Goal: Task Accomplishment & Management: Use online tool/utility

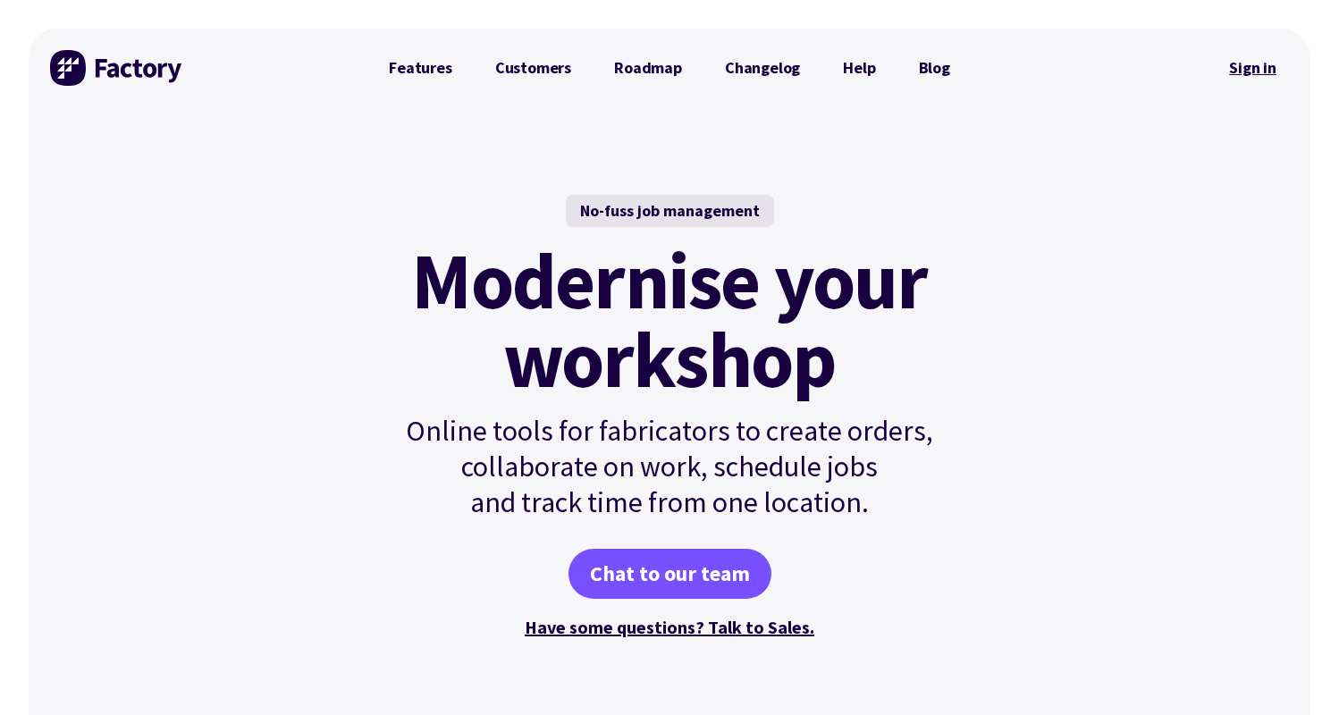
click at [1270, 72] on link "Sign in" at bounding box center [1253, 67] width 72 height 41
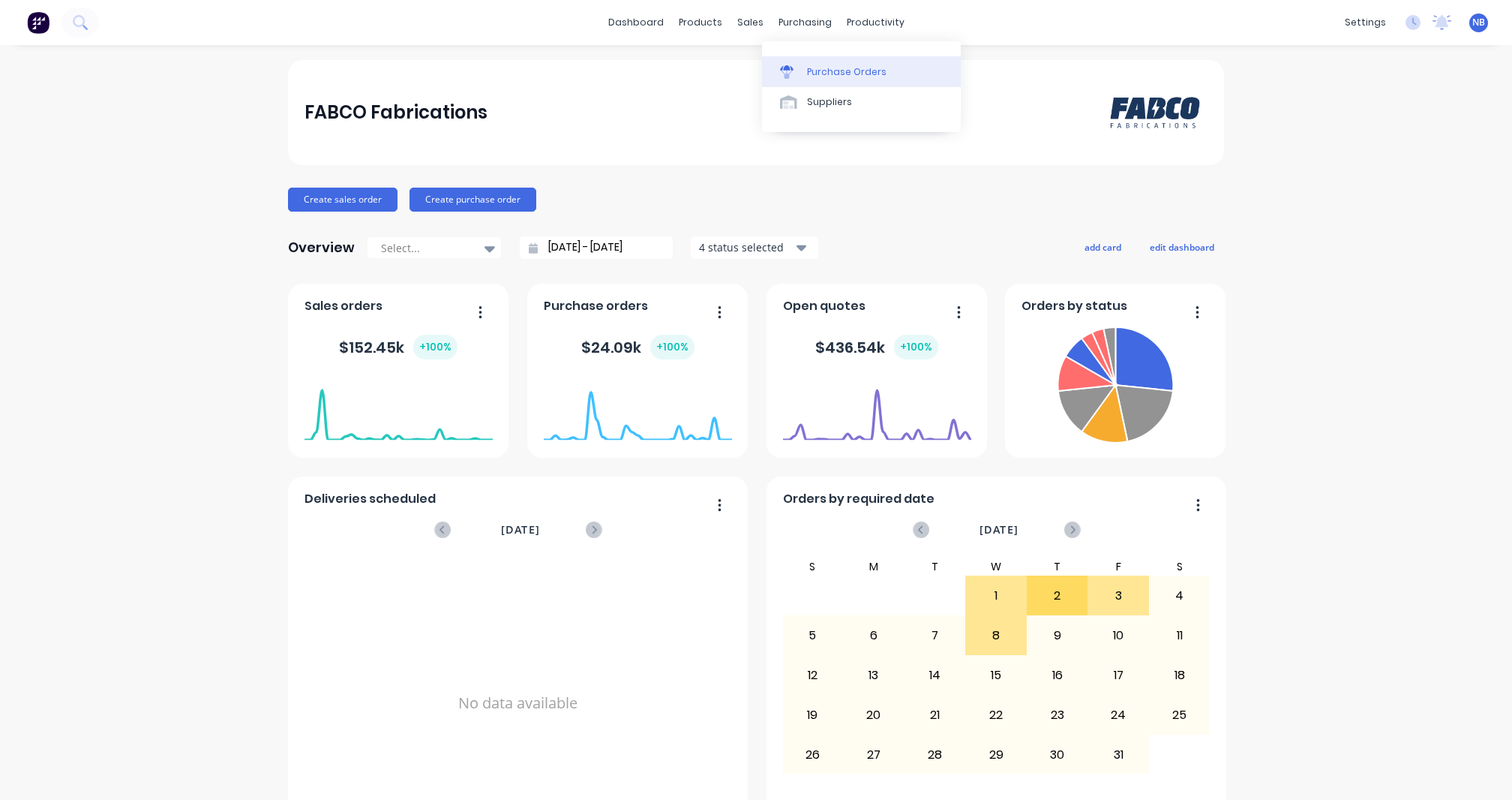
click at [822, 84] on link "Purchase Orders" at bounding box center [861, 71] width 199 height 30
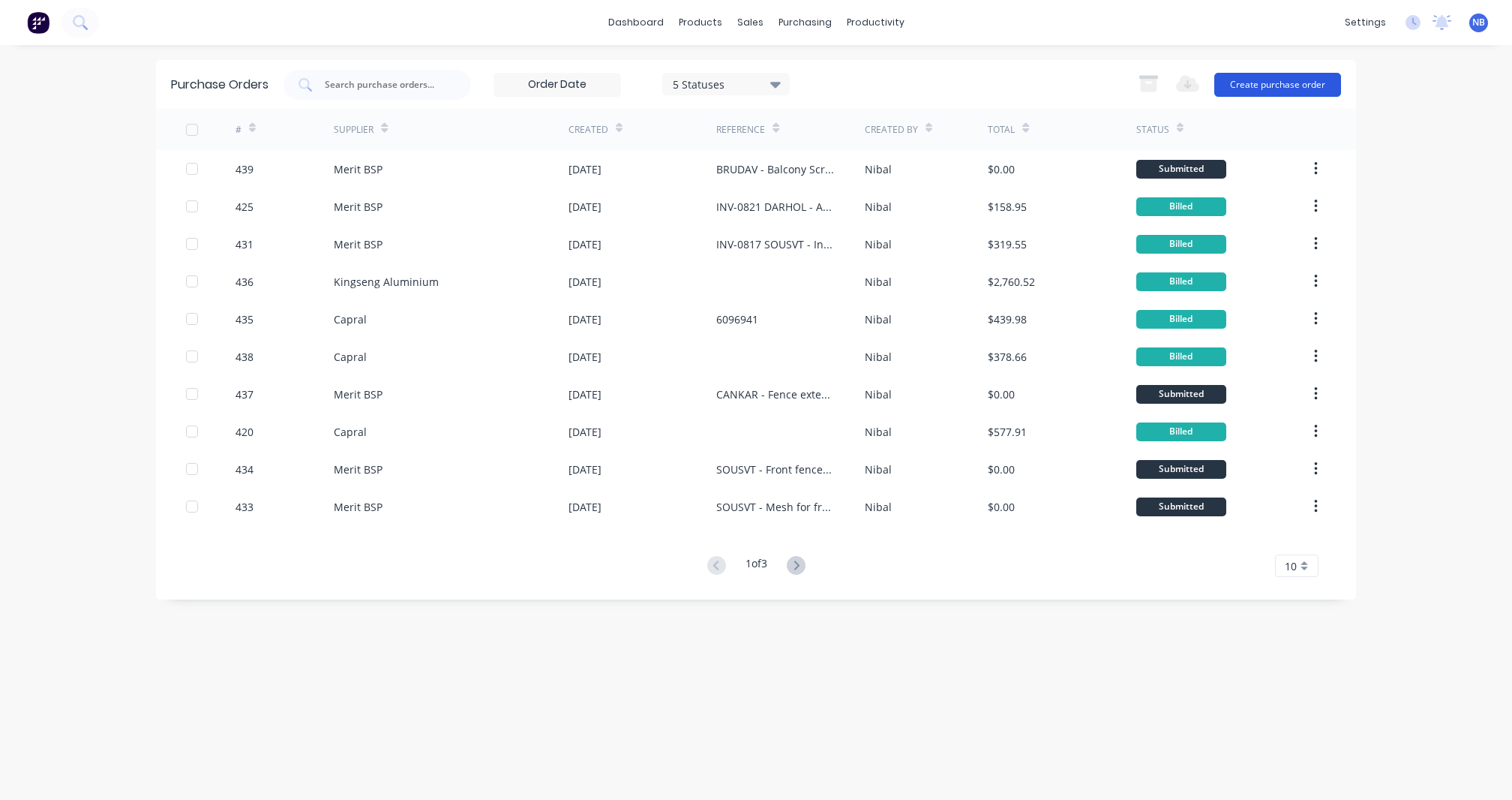
click at [1281, 85] on button "Create purchase order" at bounding box center [1278, 85] width 127 height 24
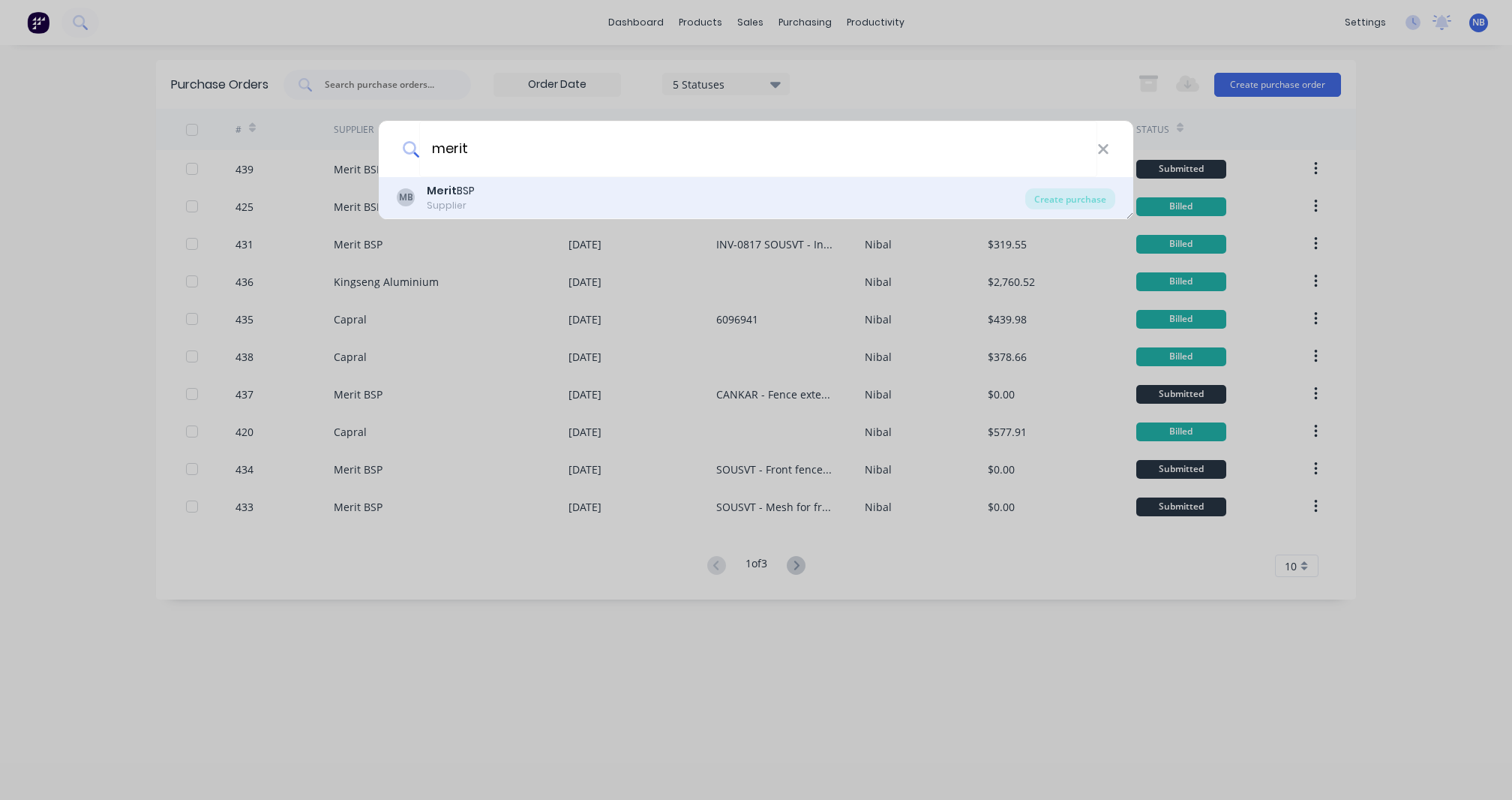
type input "merit"
click at [613, 193] on div "MB Merit BSP Supplier" at bounding box center [711, 197] width 628 height 29
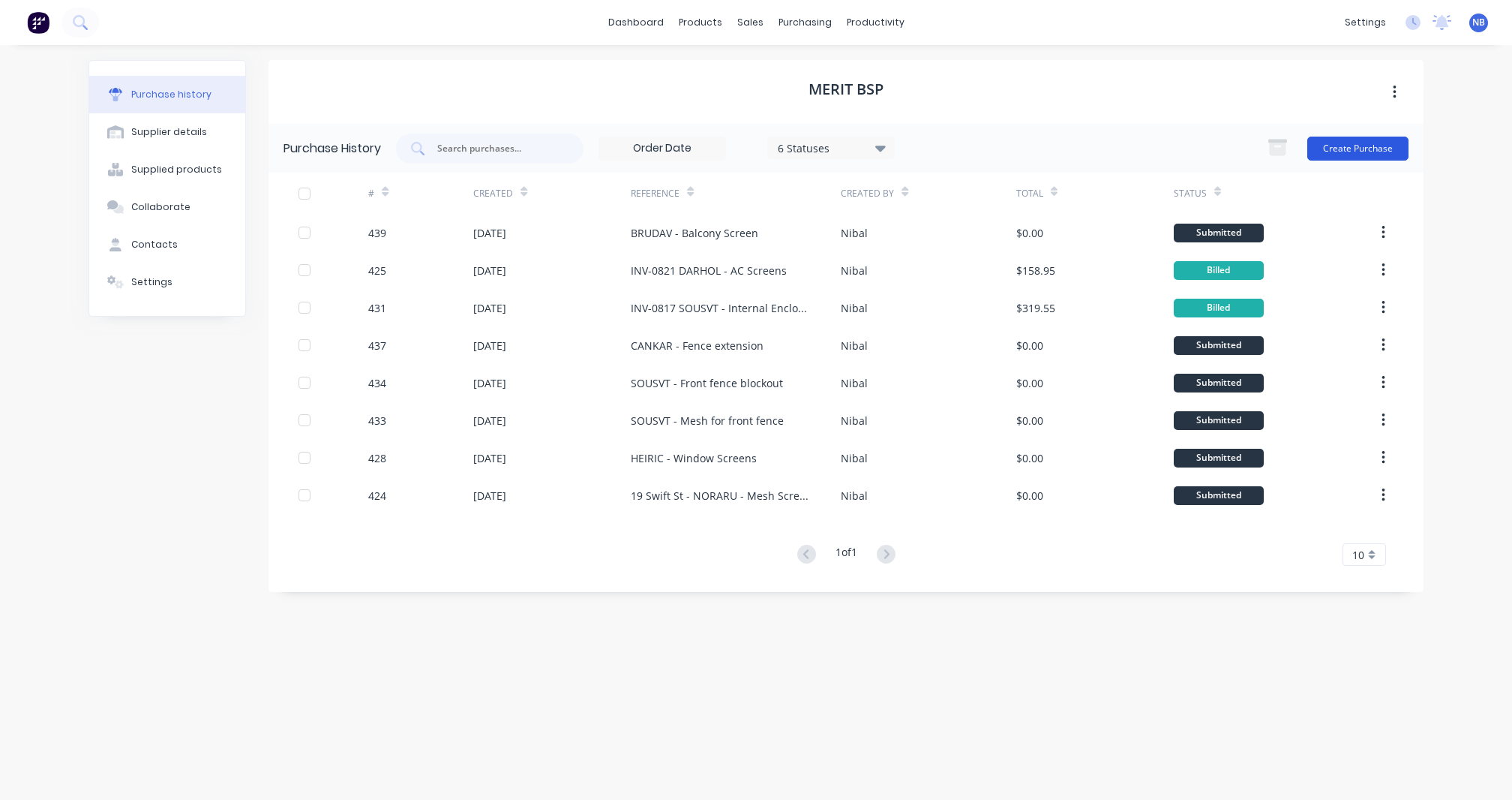
click at [1391, 145] on button "Create Purchase" at bounding box center [1358, 149] width 102 height 24
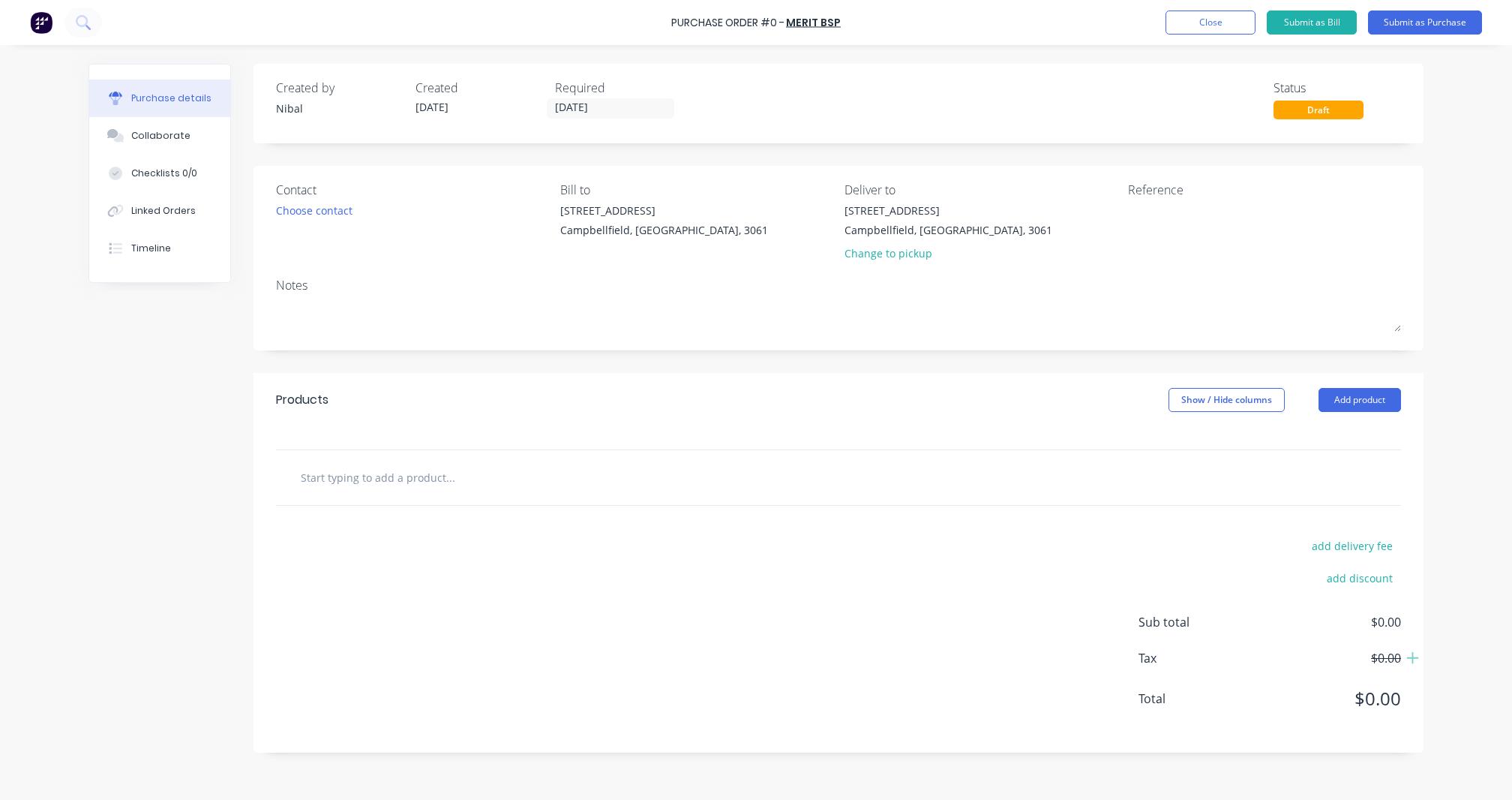
click at [418, 470] on input "text" at bounding box center [451, 478] width 300 height 30
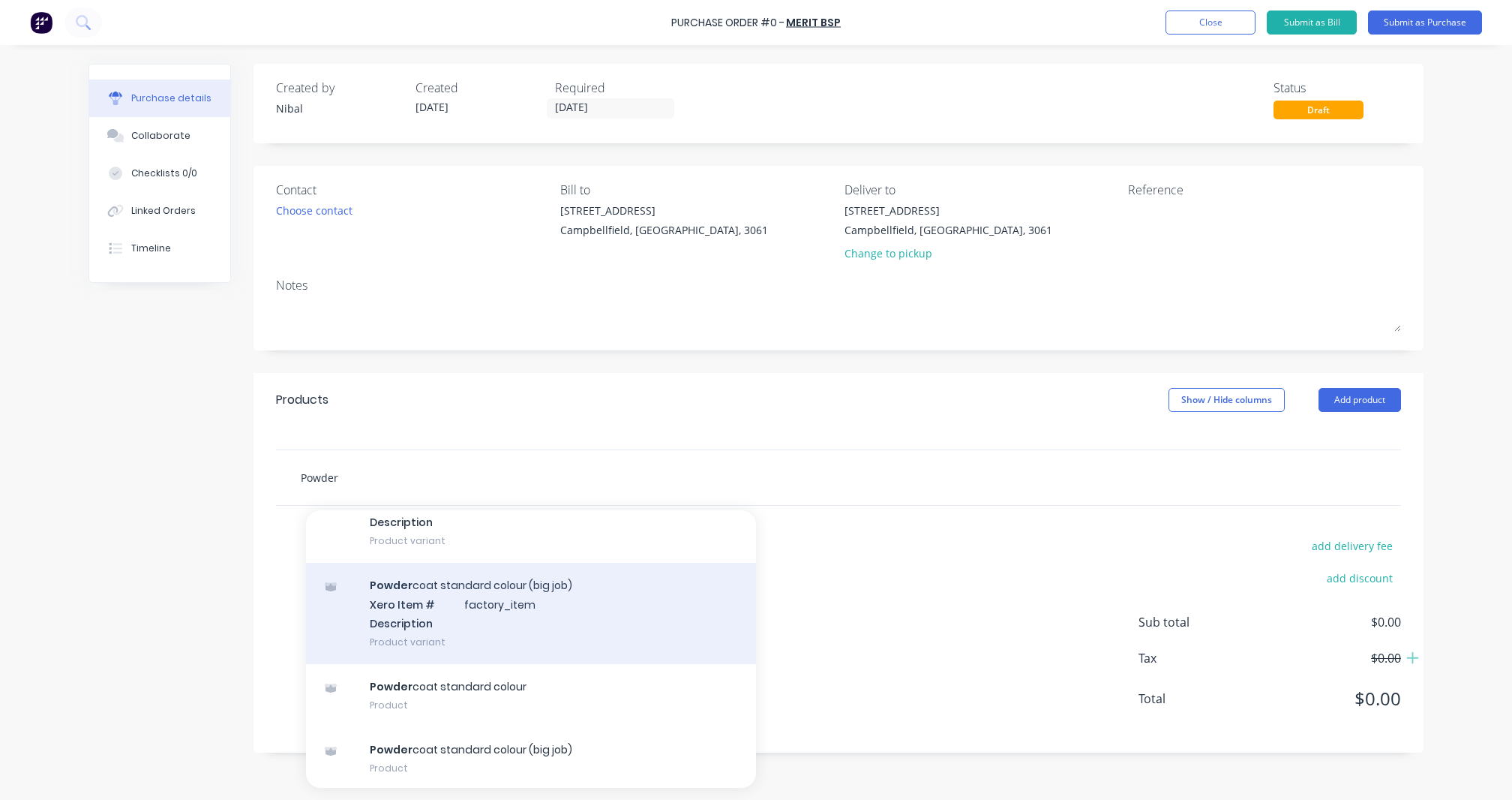
scroll to position [206, 0]
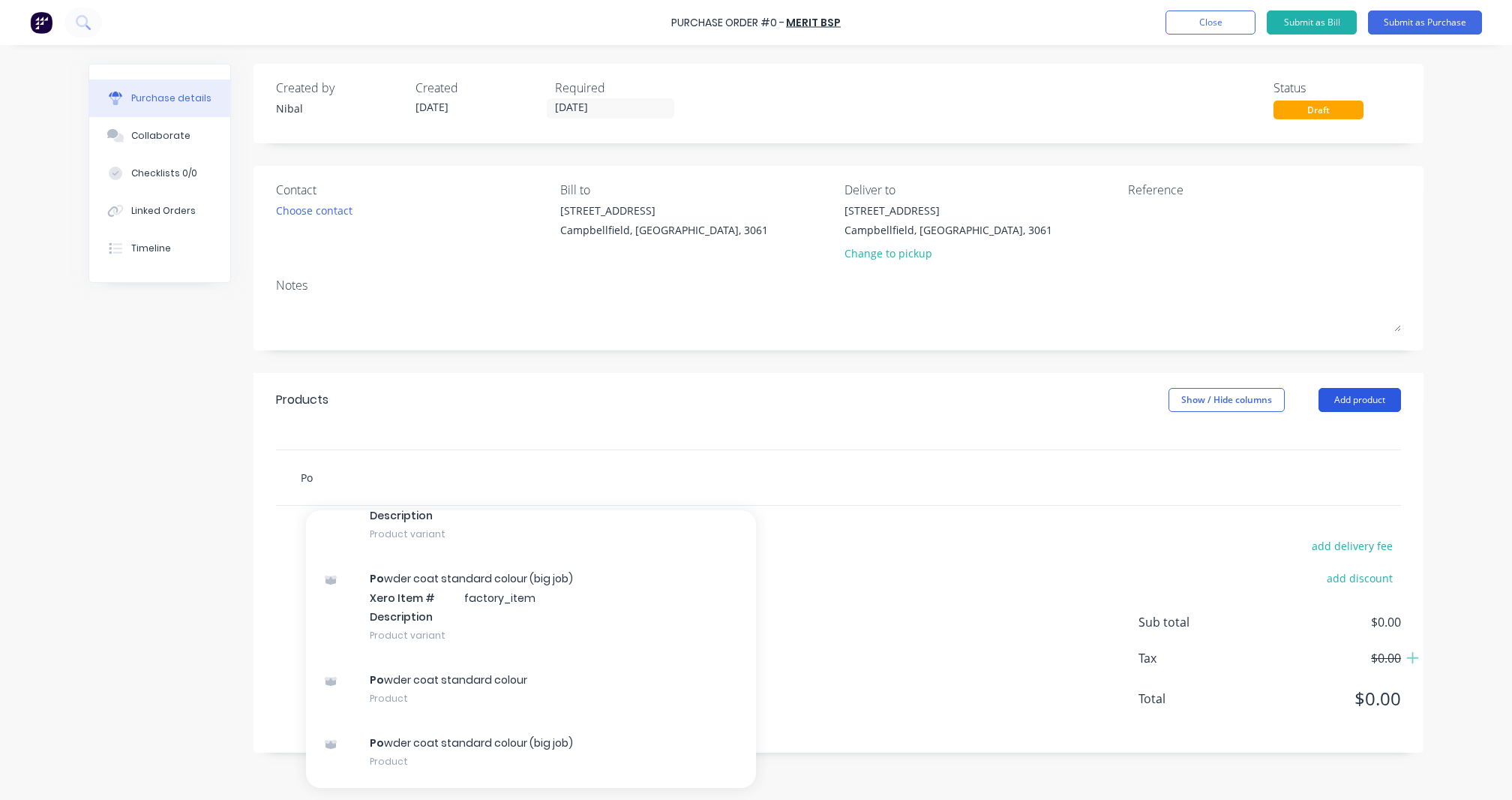
type input "P"
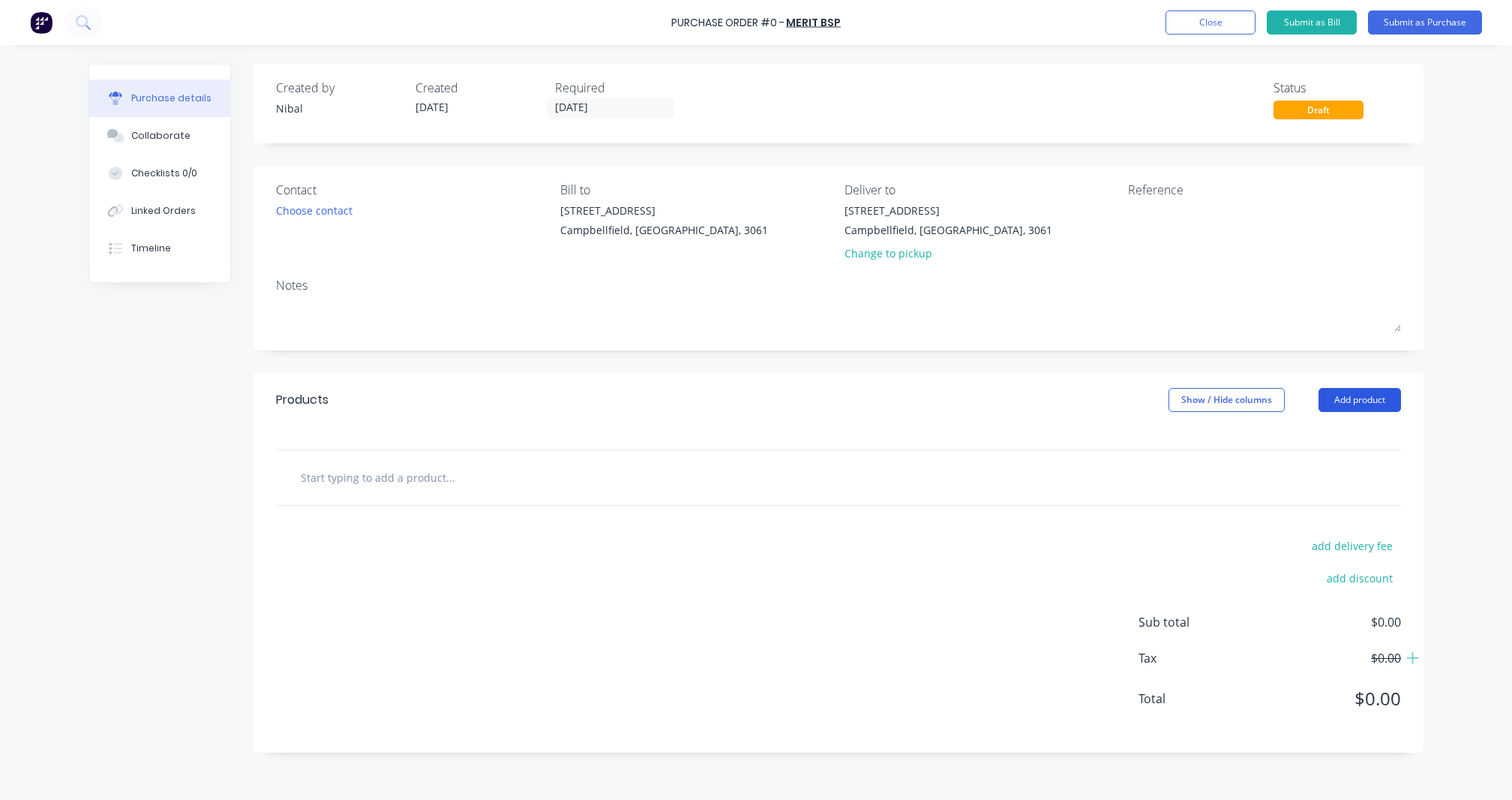
click at [1379, 396] on button "Add product" at bounding box center [1360, 400] width 82 height 24
click at [1314, 433] on div "Product catalogue" at bounding box center [1330, 439] width 116 height 22
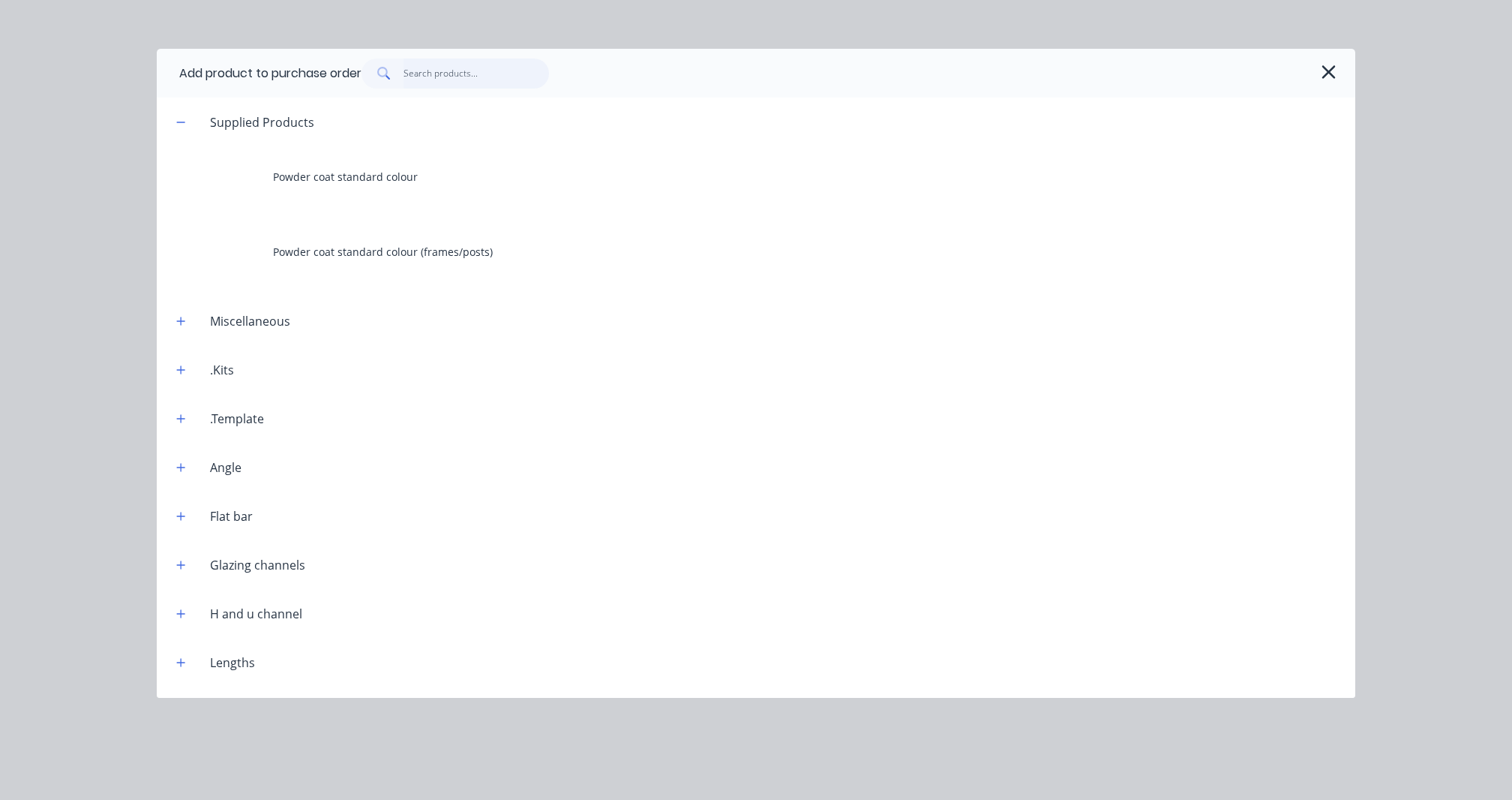
click at [419, 81] on input "text" at bounding box center [477, 74] width 146 height 30
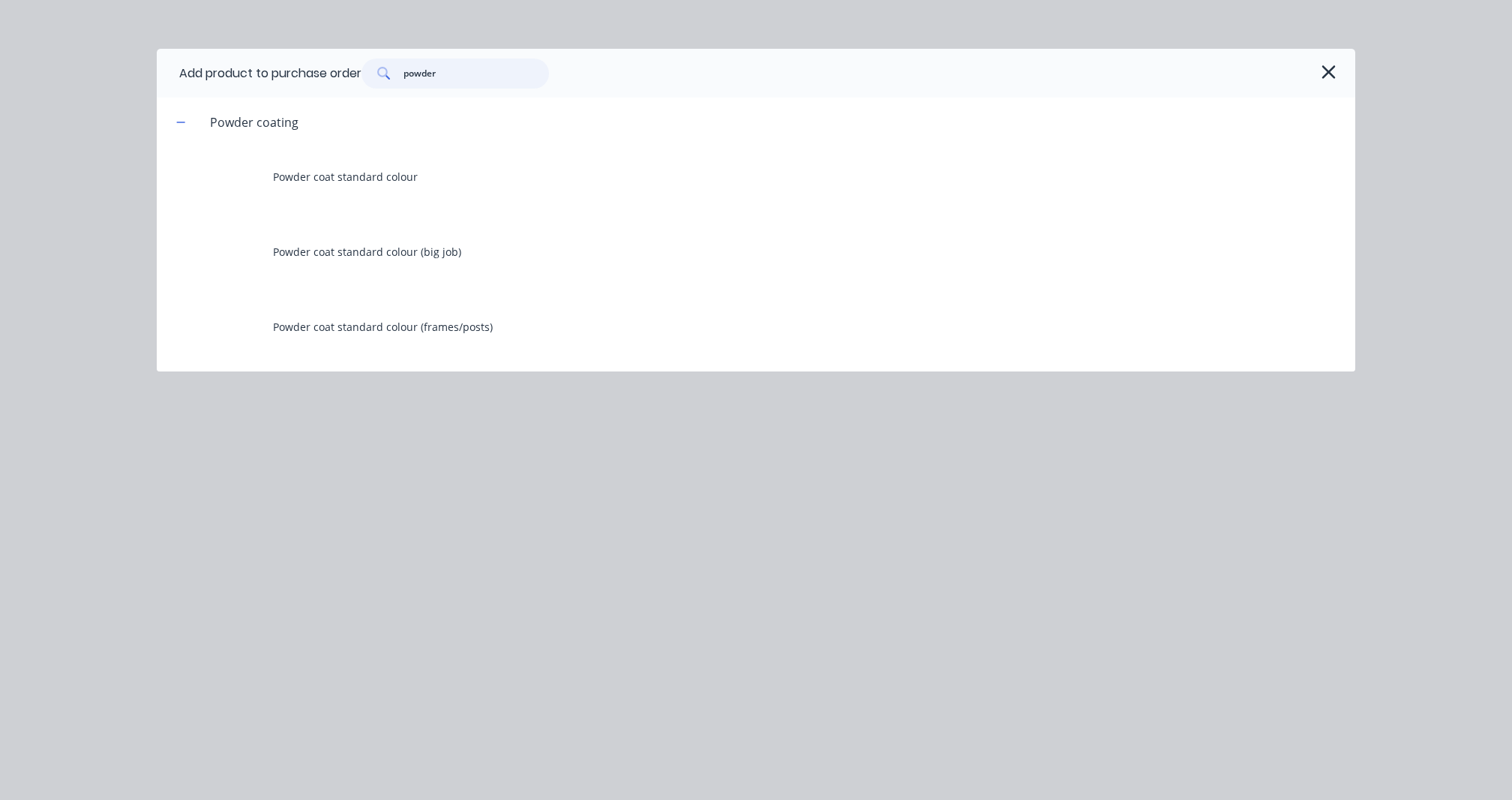
type input "powder"
click at [391, 183] on div "Powder coat standard colour" at bounding box center [756, 176] width 1199 height 60
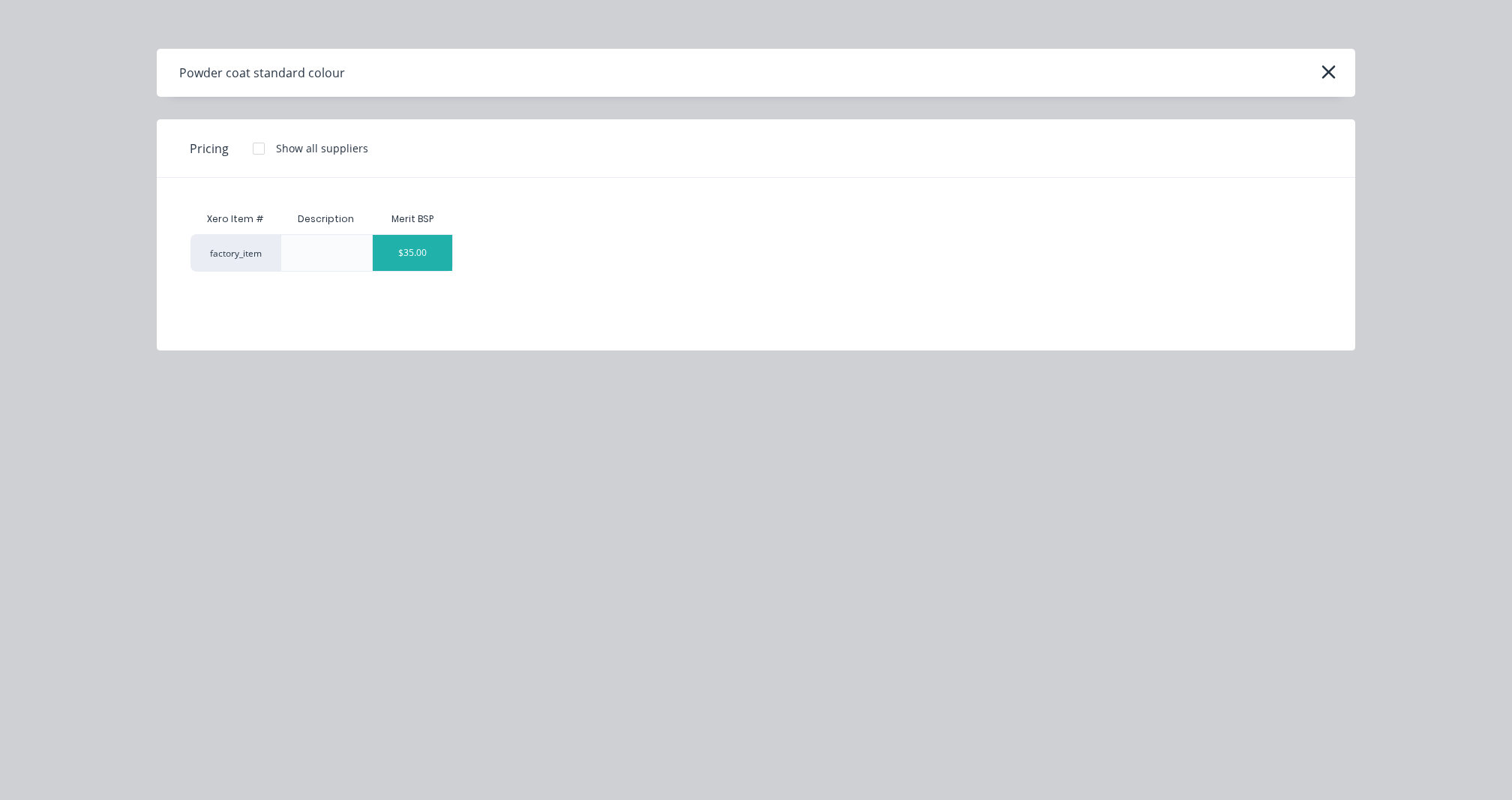
click at [398, 236] on div "$35.00" at bounding box center [413, 253] width 81 height 36
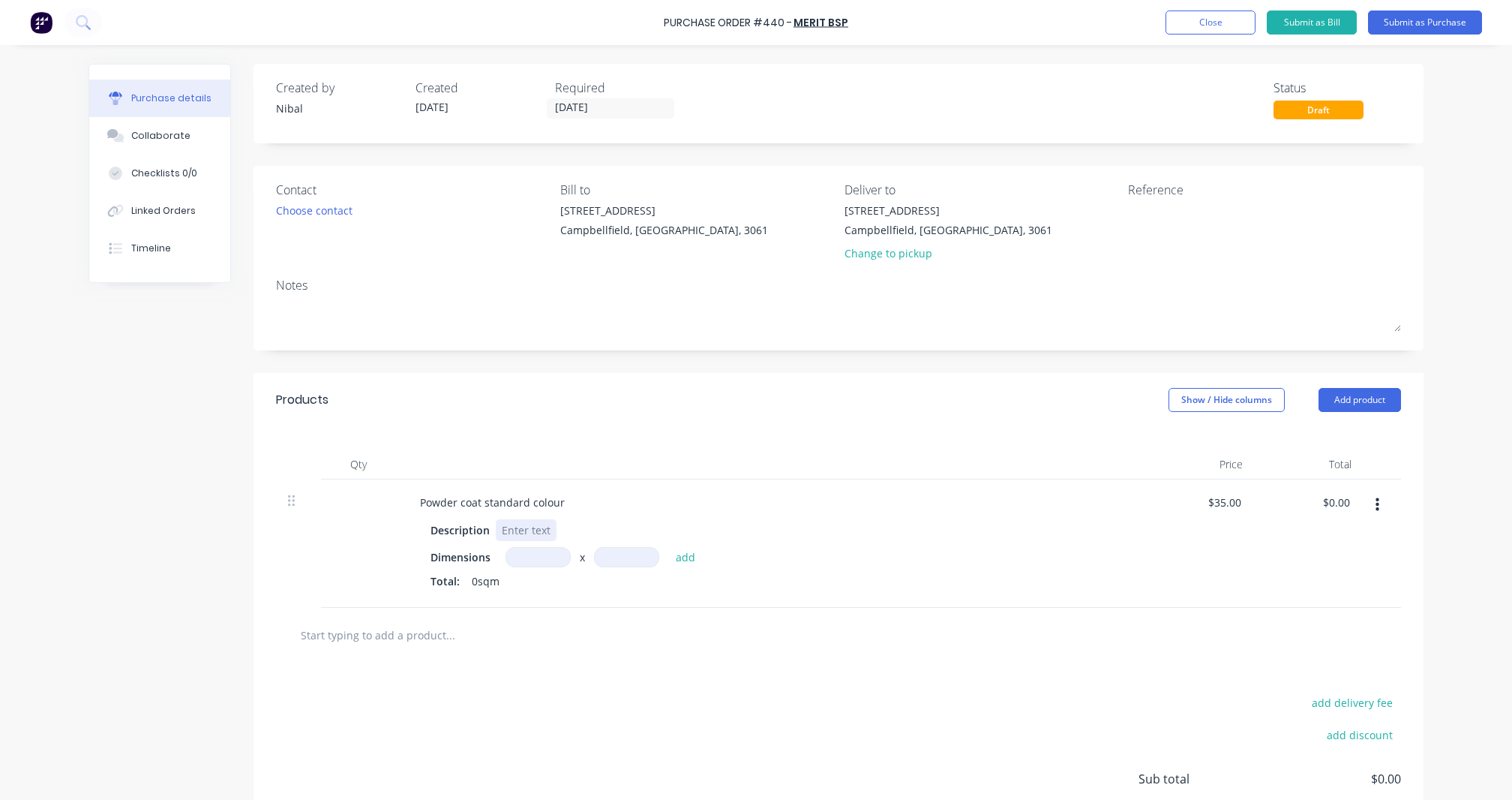
click at [541, 526] on div at bounding box center [526, 531] width 60 height 22
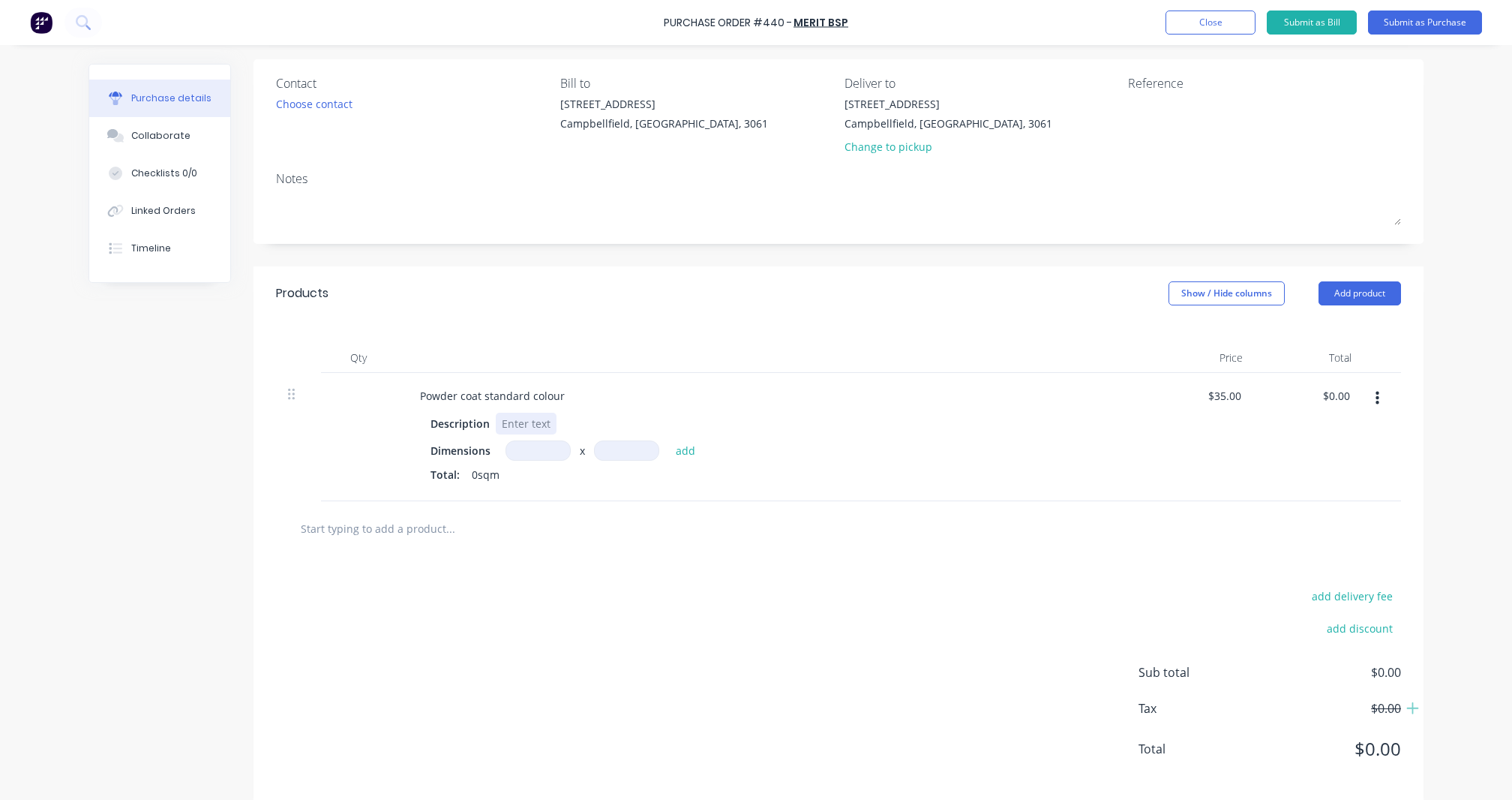
scroll to position [8, 0]
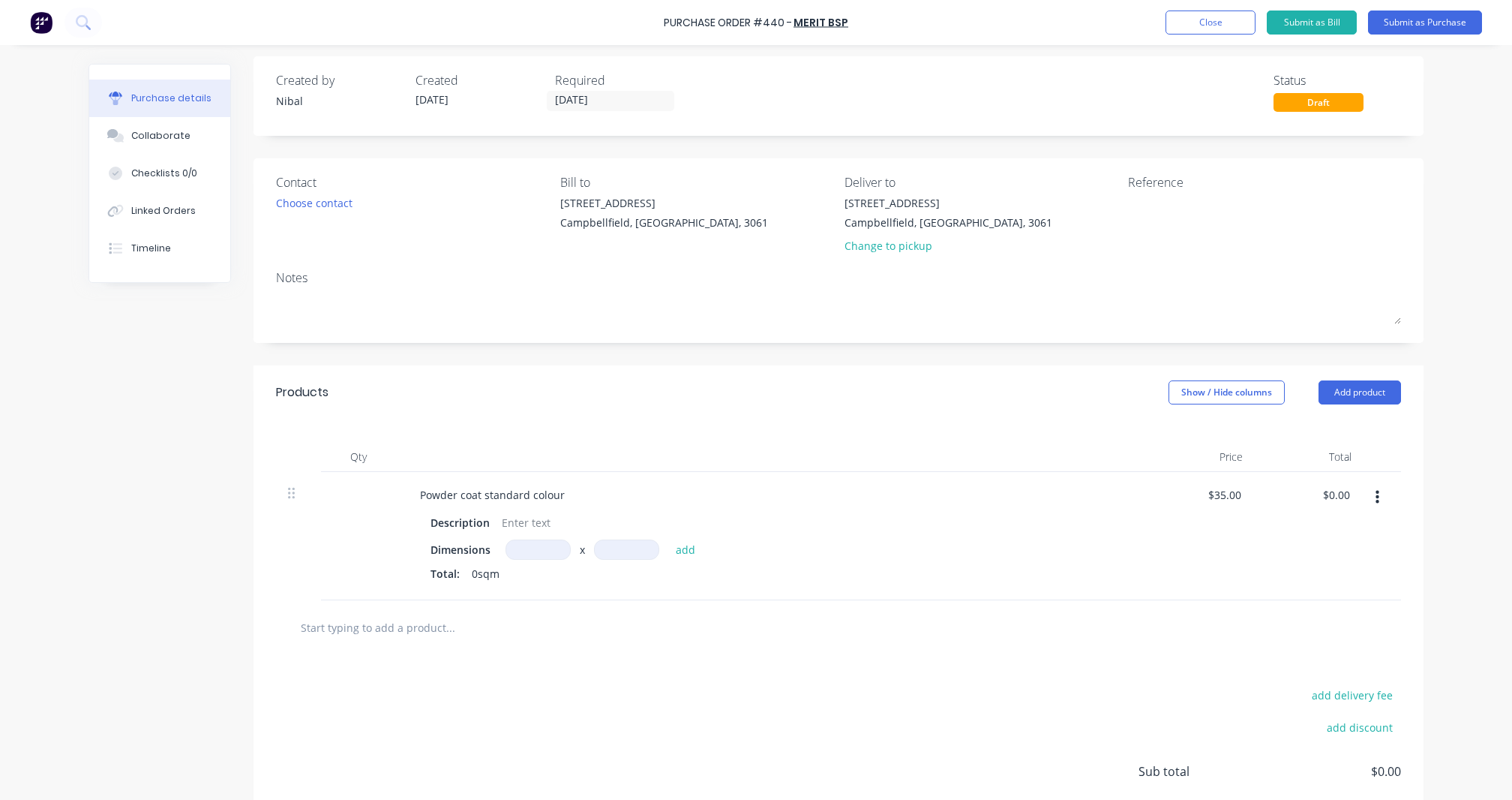
click at [392, 613] on input "text" at bounding box center [451, 628] width 300 height 30
click at [1375, 490] on button "button" at bounding box center [1378, 498] width 35 height 27
click at [1295, 628] on button "Delete" at bounding box center [1332, 628] width 128 height 30
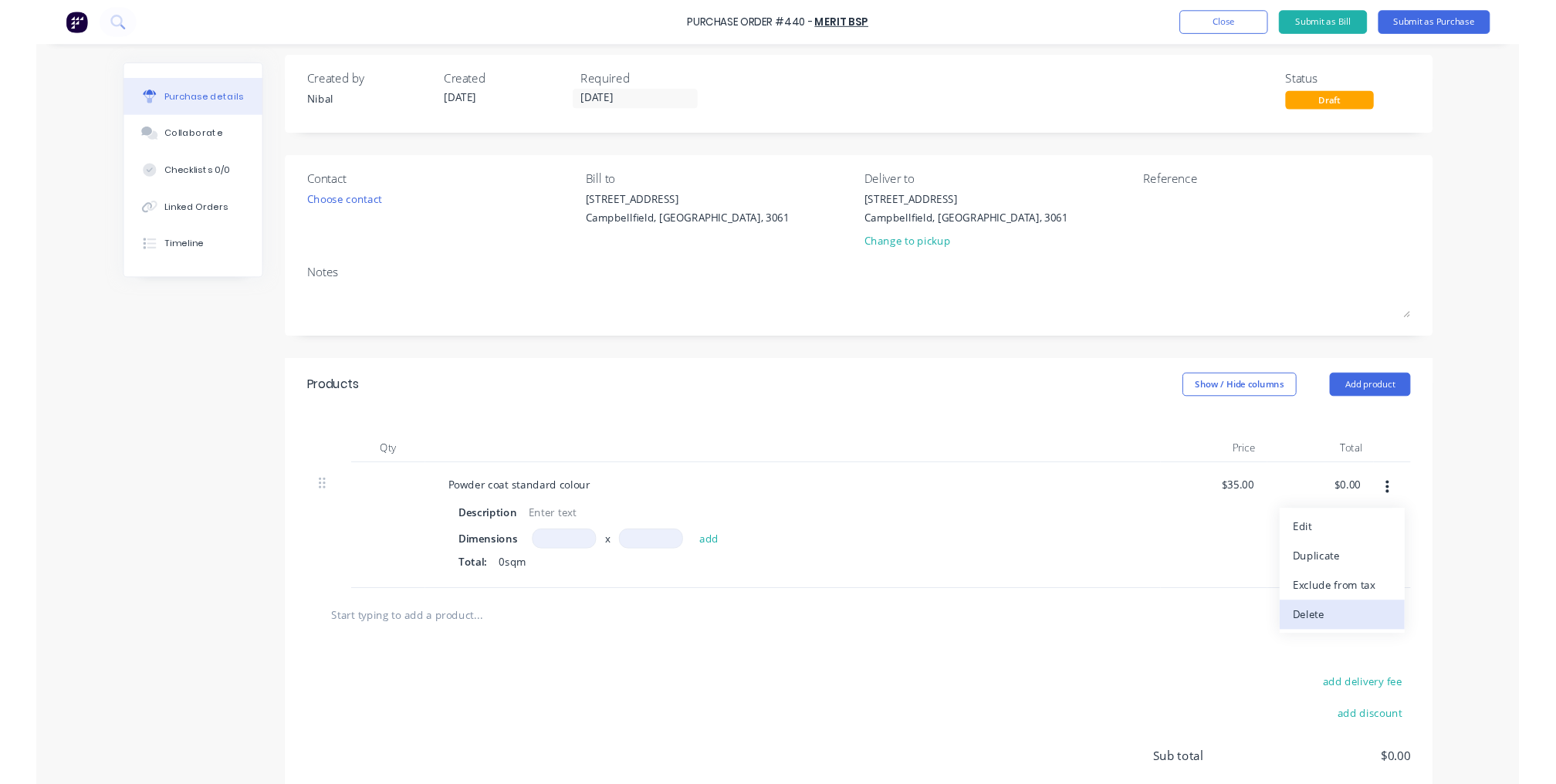
scroll to position [0, 0]
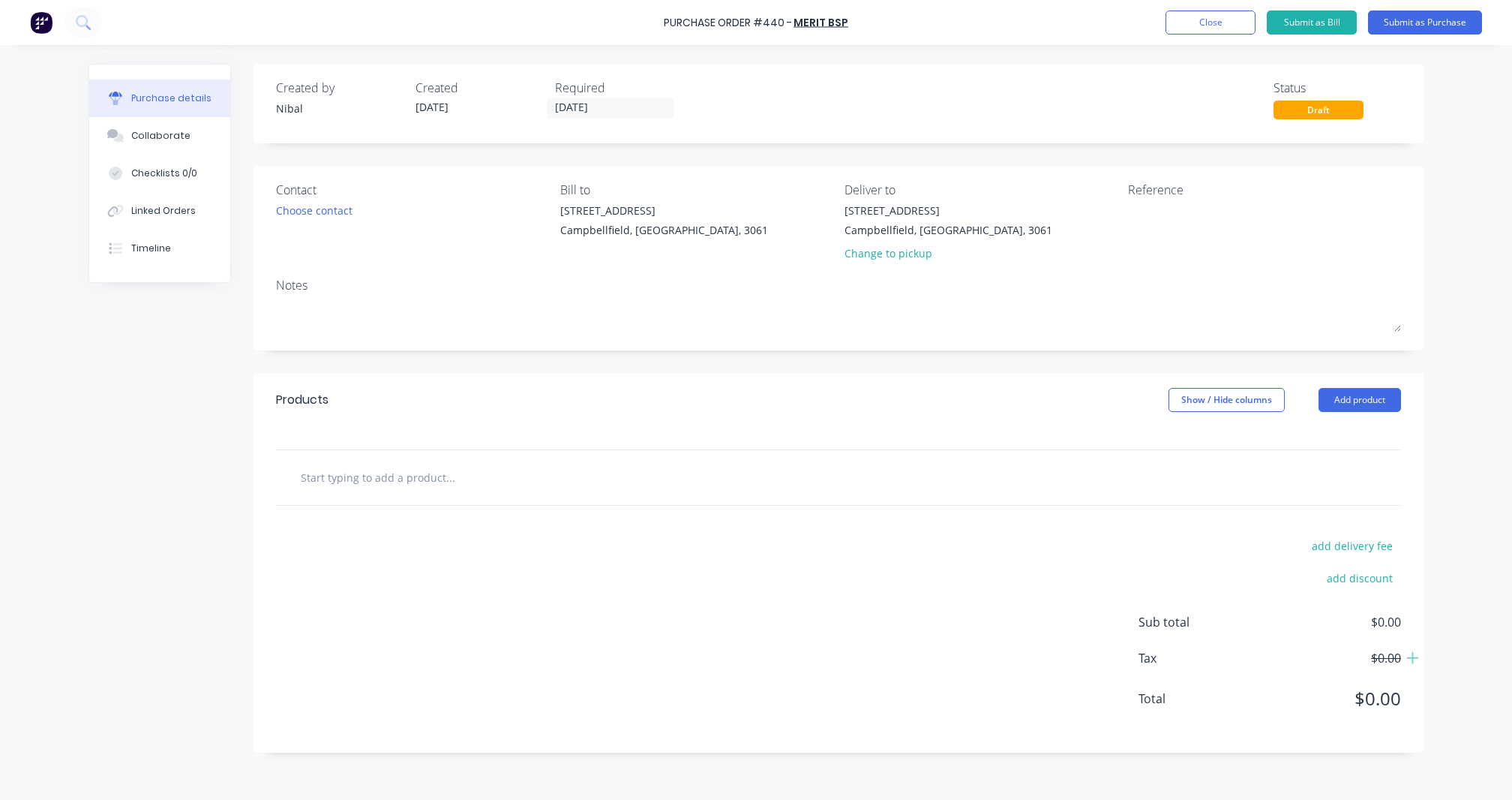
click at [375, 481] on input "text" at bounding box center [451, 478] width 300 height 30
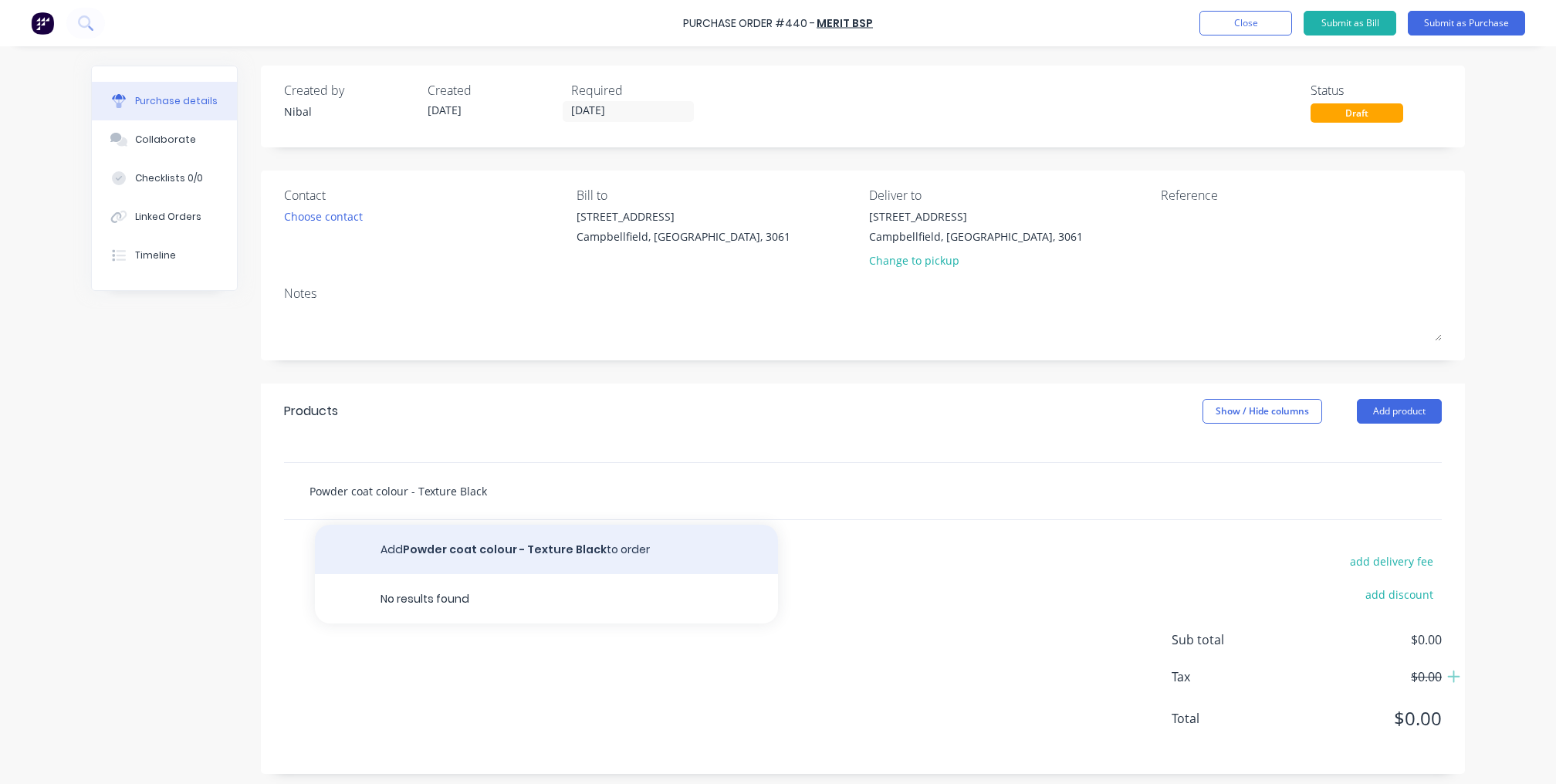
type input "Powder coat colour - Texture Black"
click at [452, 560] on button "Add Powder coat colour - Texture Black to order" at bounding box center [547, 549] width 463 height 49
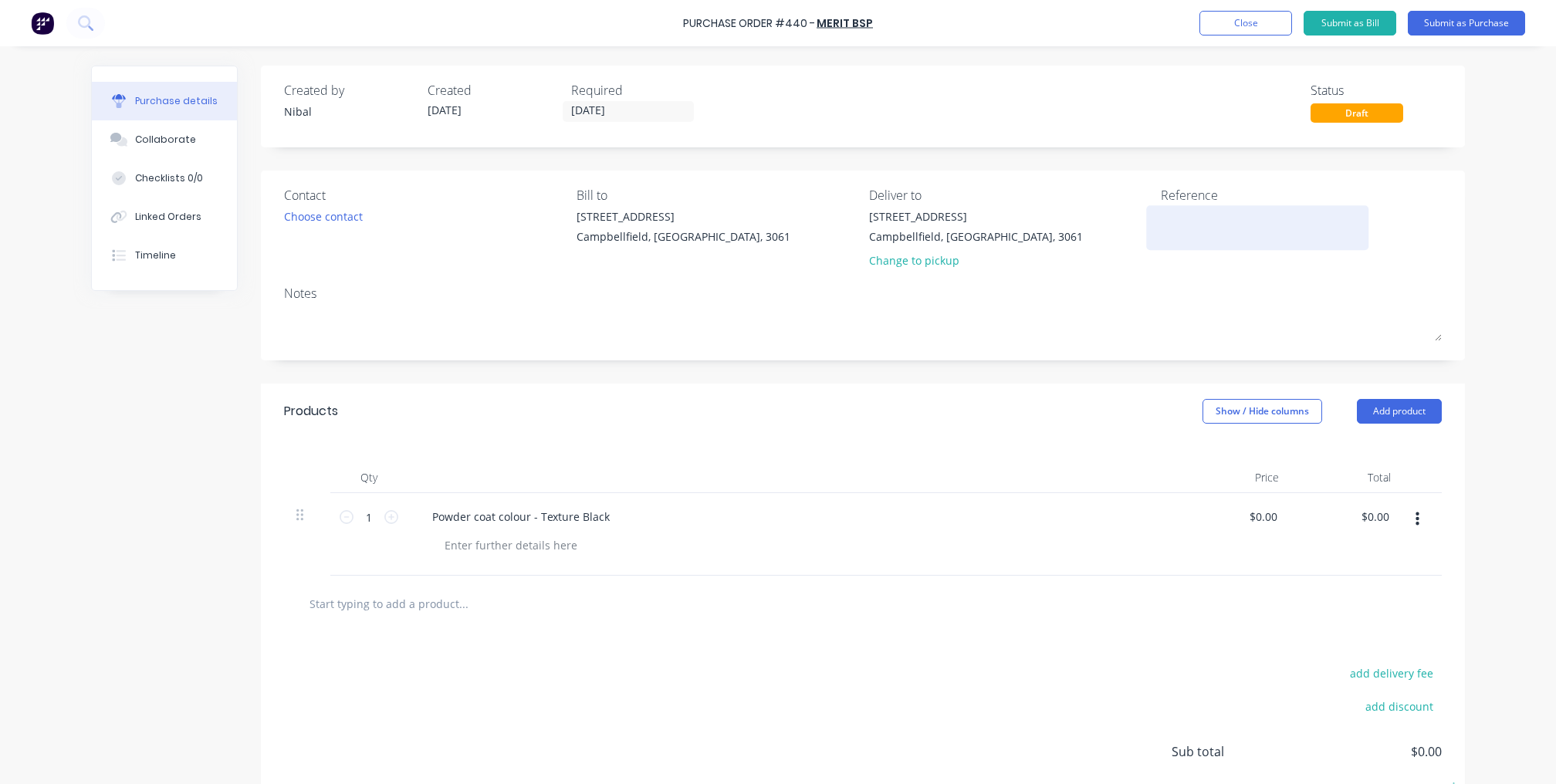
click at [1178, 210] on textarea at bounding box center [1258, 225] width 193 height 35
click at [1233, 222] on textarea at bounding box center [1258, 225] width 193 height 35
type textarea "SOUSVT - Internal Enclousr"
type textarea "x"
type textarea "SOUSVT - Internal Enclous"
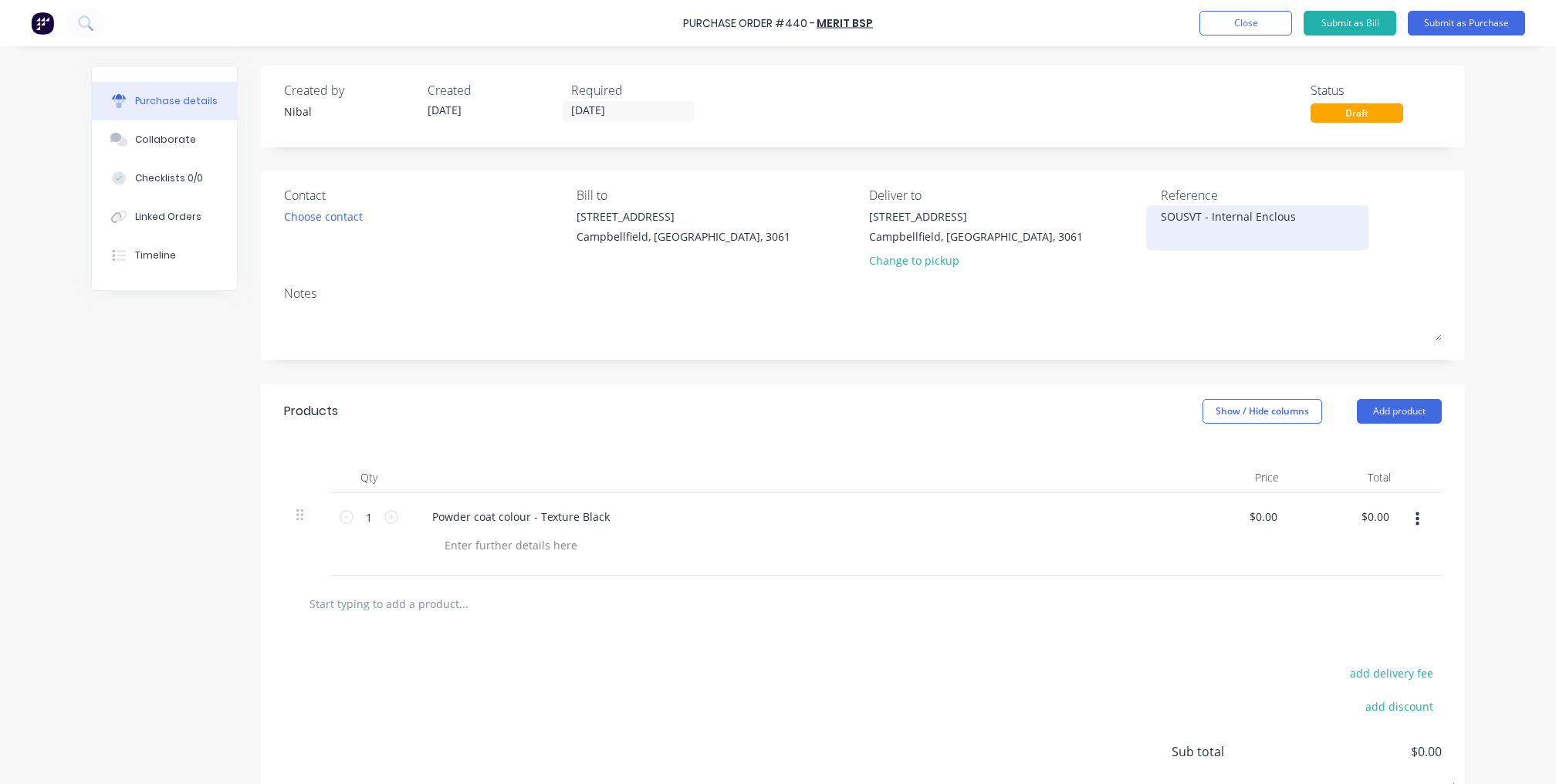
type textarea "x"
type textarea "SOUSVT - Internal Enclous"
type textarea "x"
type textarea "SOUSVT - Internal Enclous"
type textarea "x"
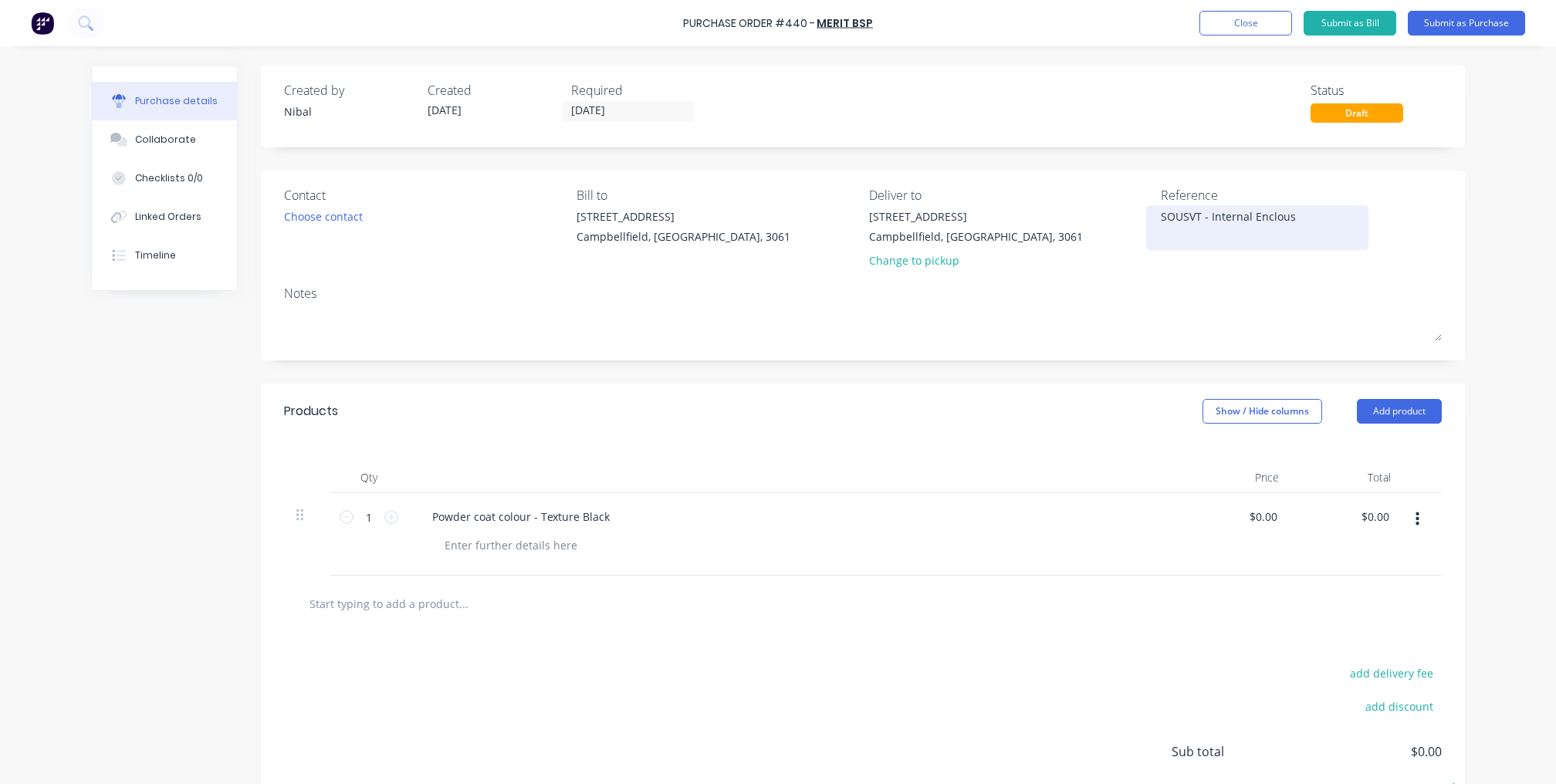
type textarea "SOUSVT - Internal Enclou"
type textarea "x"
type textarea "SOUSVT - Internal Enclo"
type textarea "x"
type textarea "SOUSVT - Internal Enclos"
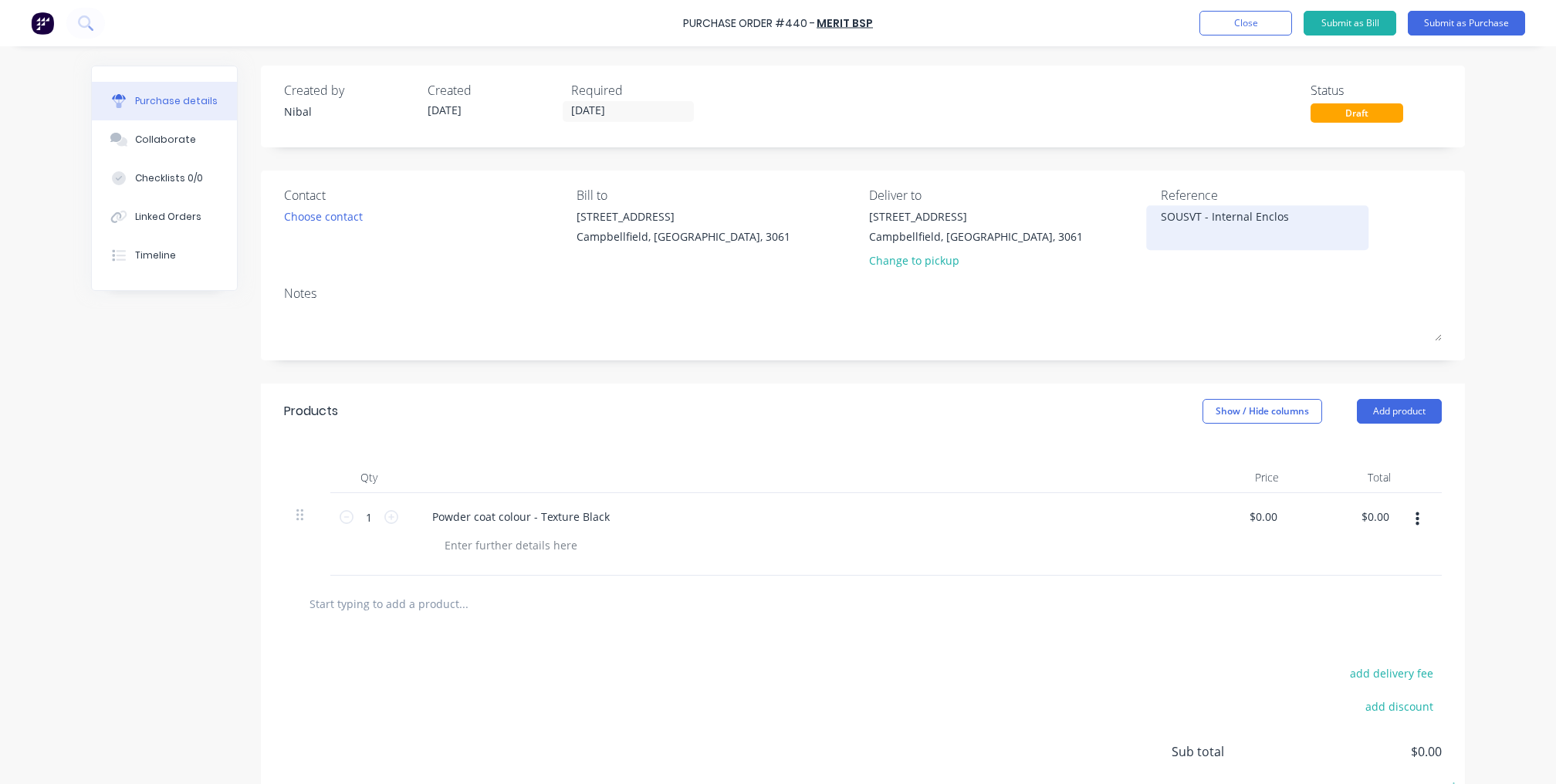
type textarea "x"
type textarea "SOUSVT - Internal Enclosd"
type textarea "x"
type textarea "SOUSVT - Internal Enclos"
type textarea "x"
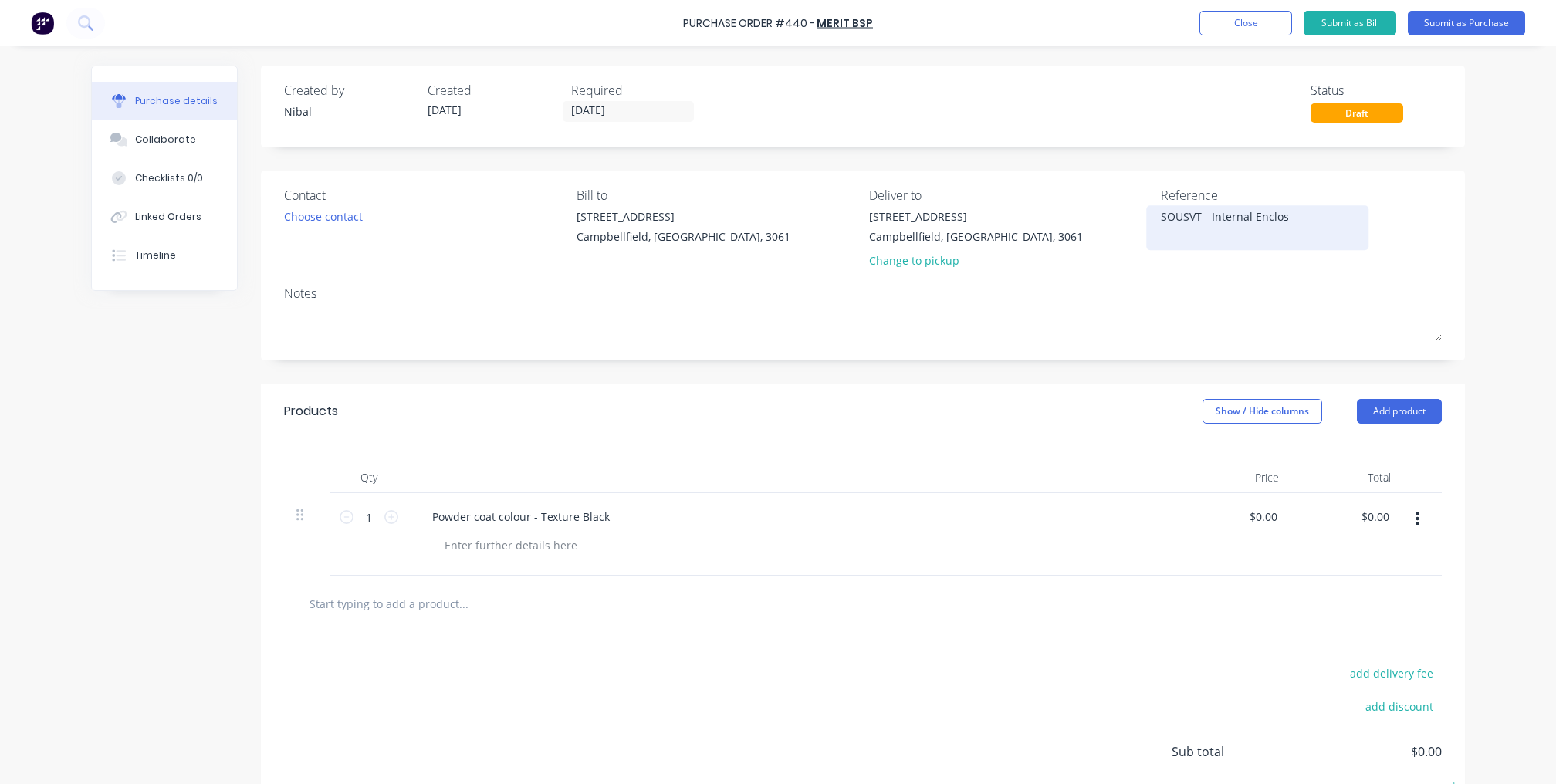
type textarea "SOUSVT - Internal Enclosu"
type textarea "x"
type textarea "SOUSVT - Internal Enclosur"
type textarea "x"
type textarea "SOUSVT - Internal Enclosure"
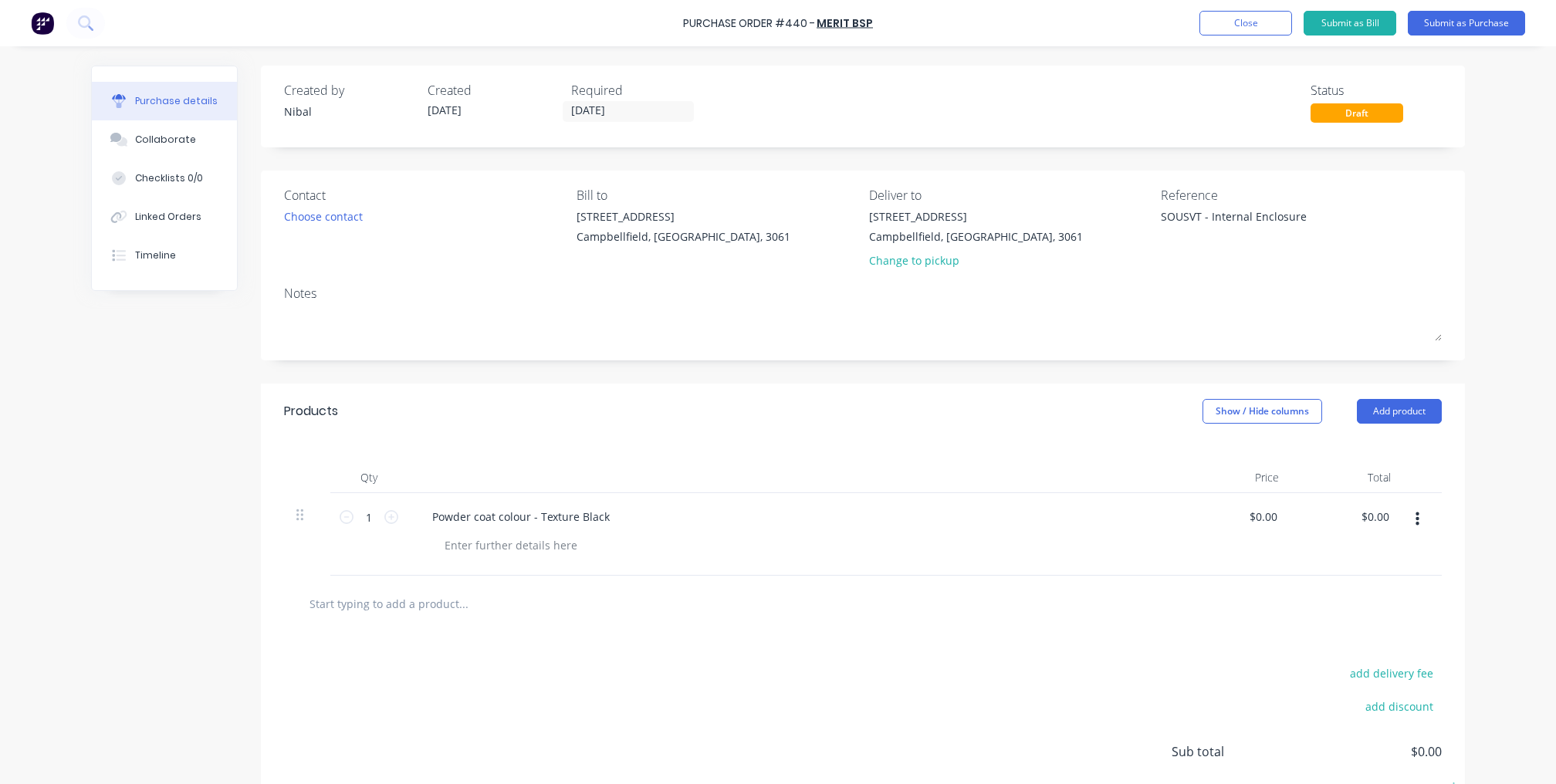
type textarea "x"
type textarea "SOUSVT - Internal Enclosure"
drag, startPoint x: 1489, startPoint y: 295, endPoint x: 1479, endPoint y: 295, distance: 10.0
click at [1489, 295] on div "Purchase Order #440 - Merit BSP Add product Close Submit as Bill Submit as Purc…" at bounding box center [778, 392] width 1556 height 784
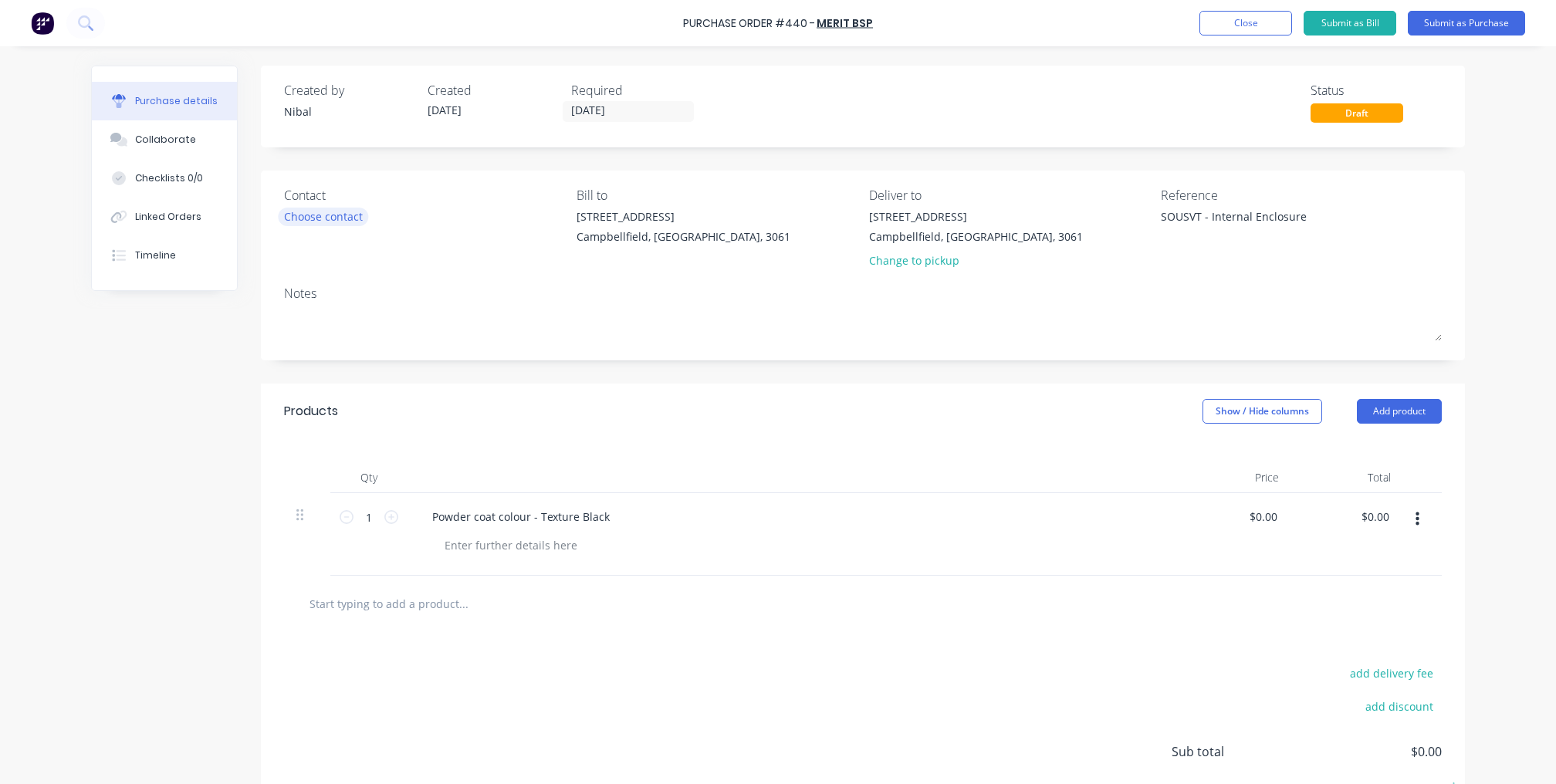
click at [331, 208] on div "Choose contact" at bounding box center [323, 216] width 79 height 16
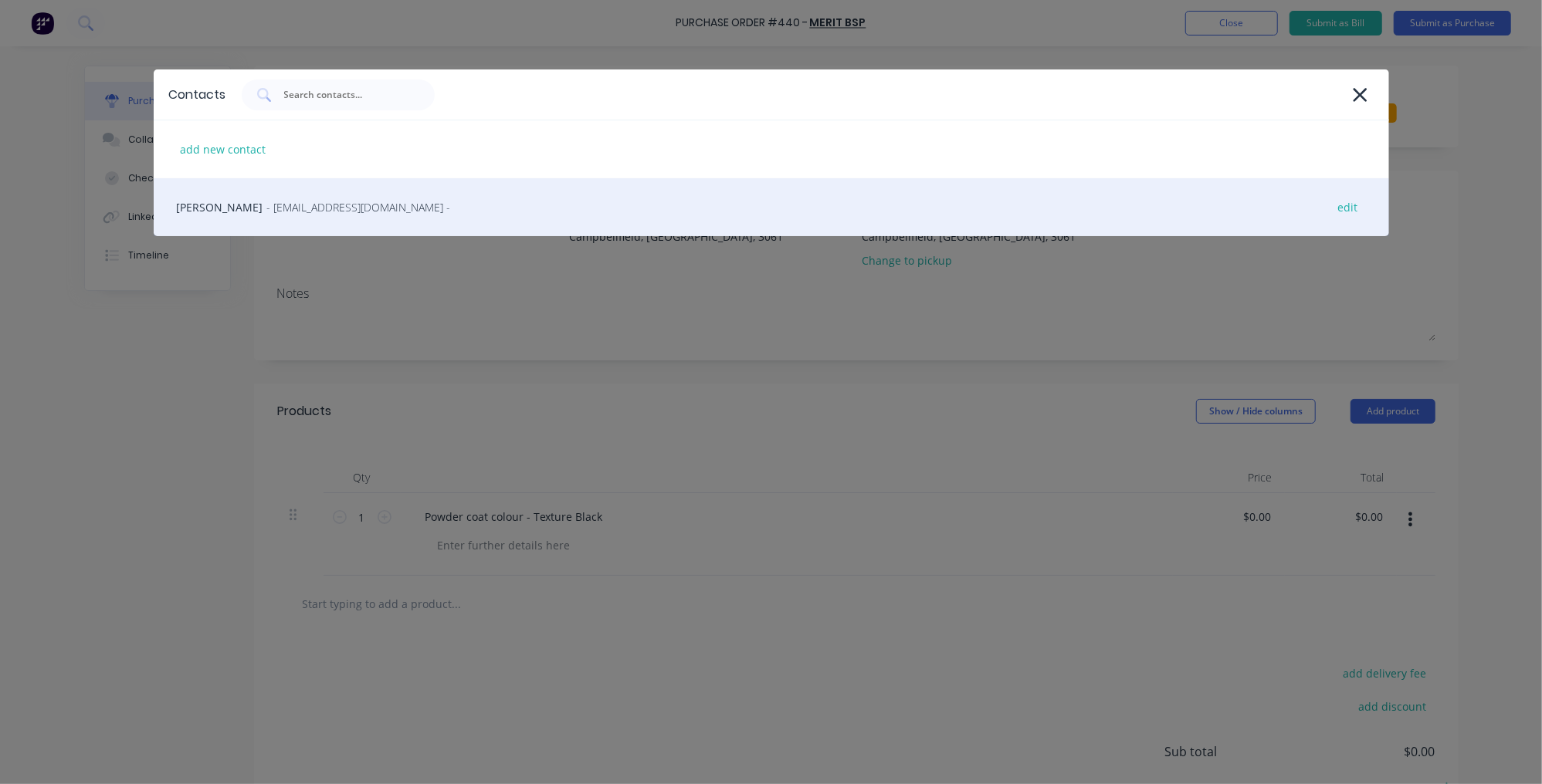
click at [325, 212] on span "- [EMAIL_ADDRESS][DOMAIN_NAME] -" at bounding box center [359, 207] width 184 height 16
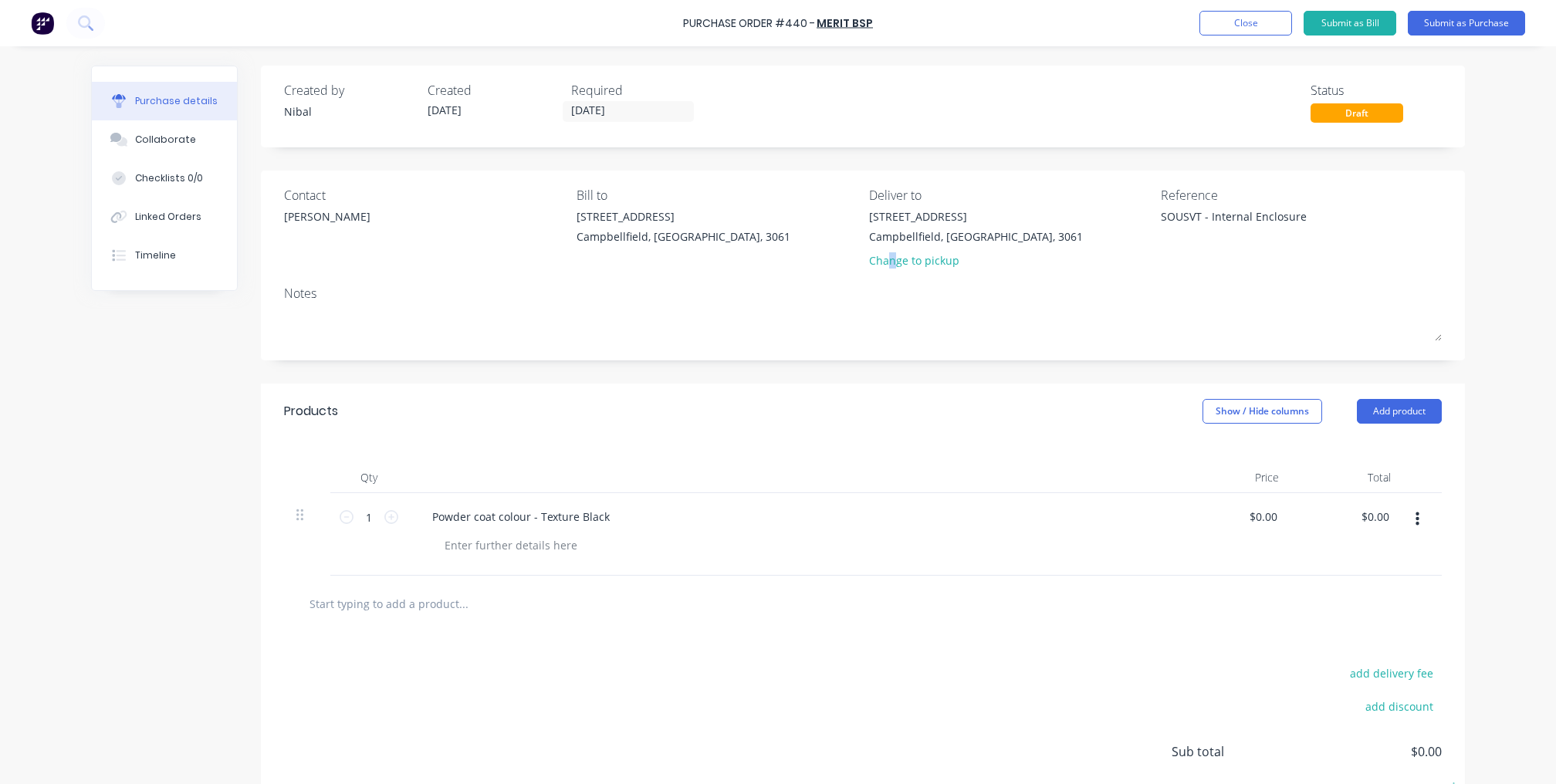
click at [887, 259] on div "Change to pickup" at bounding box center [977, 260] width 214 height 16
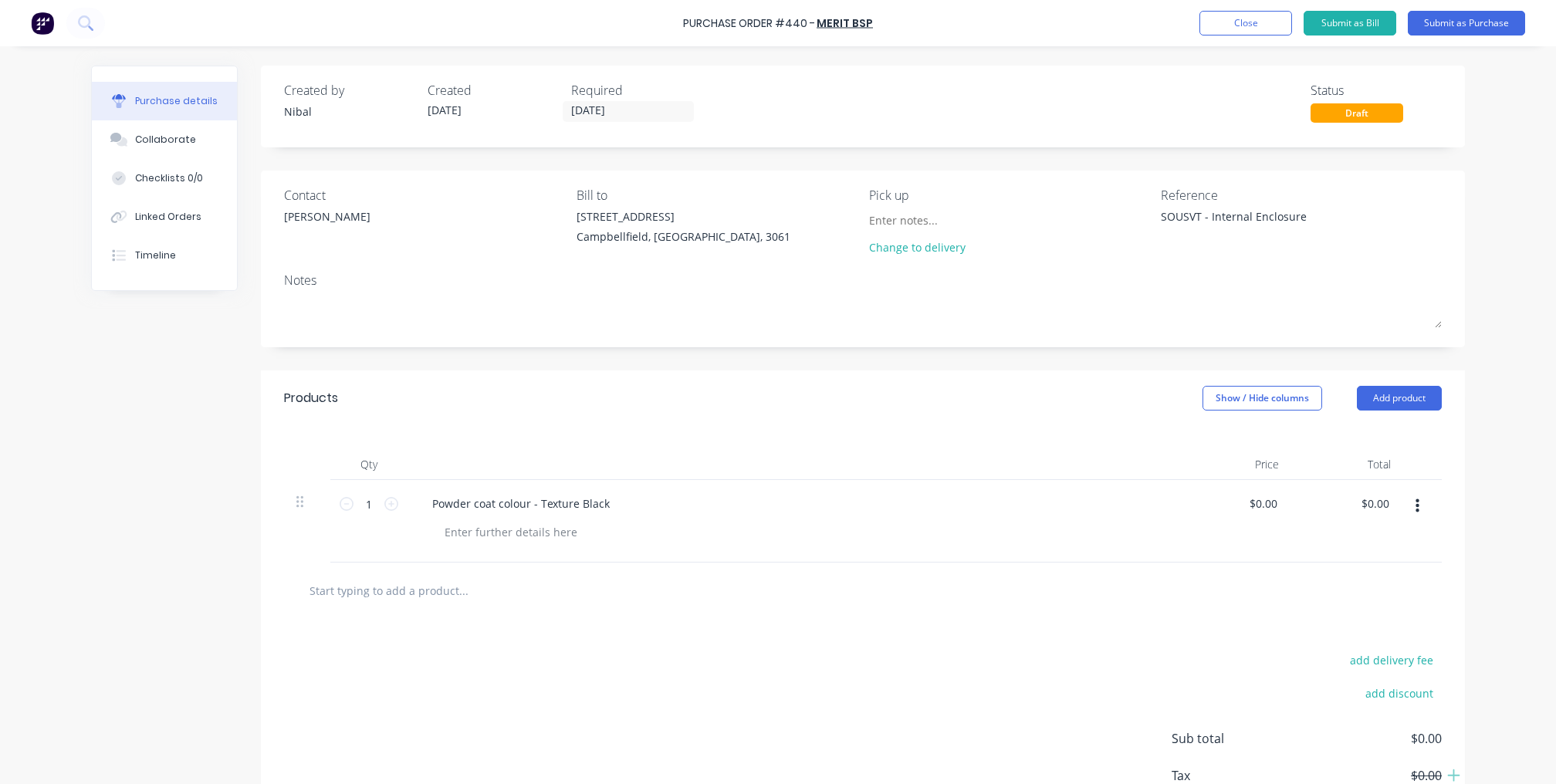
click at [1461, 304] on div "Purchase details Collaborate Checklists 0/0 Linked Orders Timeline Created by N…" at bounding box center [778, 369] width 1405 height 707
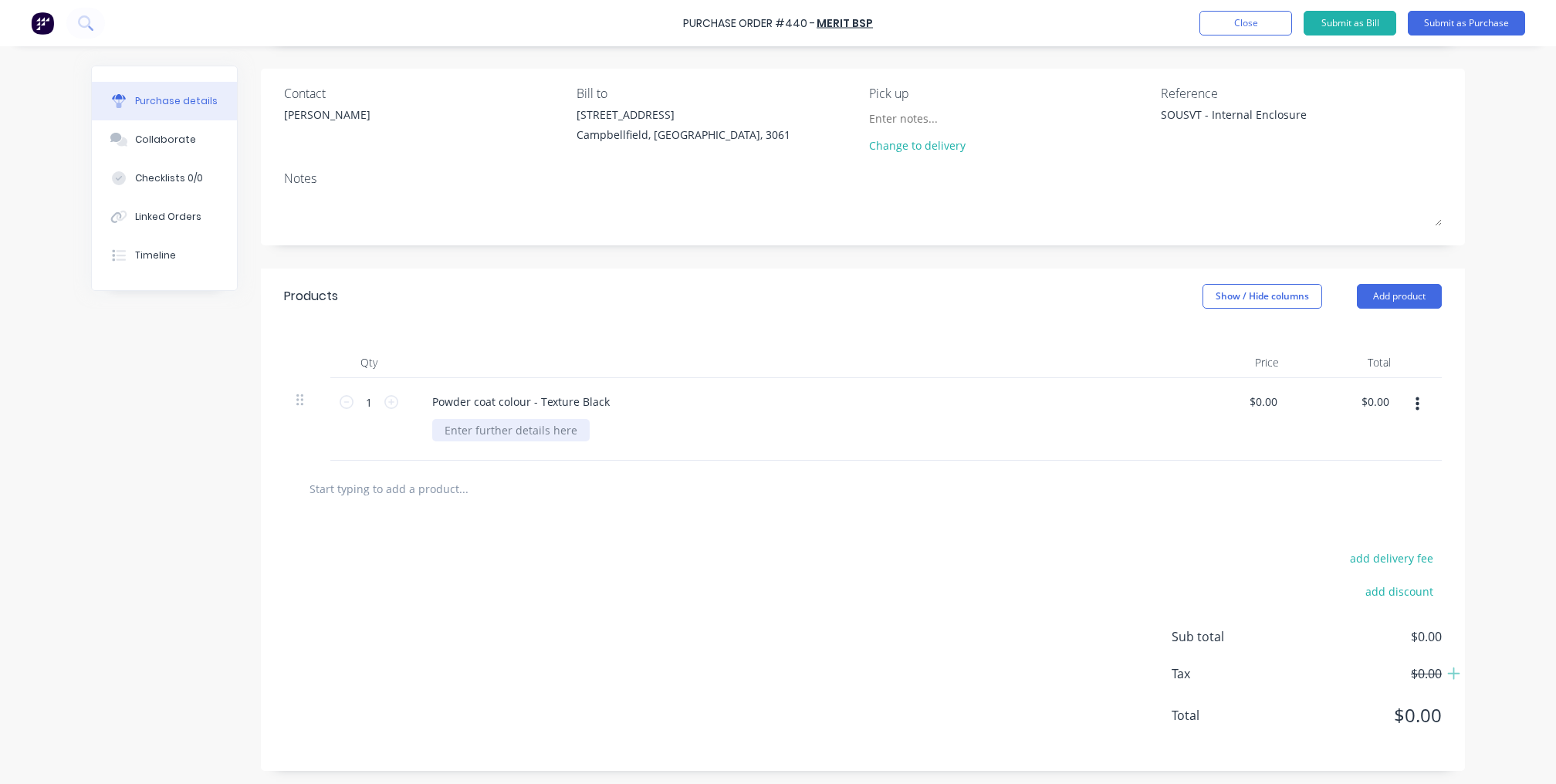
type textarea "x"
click at [497, 427] on div at bounding box center [511, 430] width 157 height 22
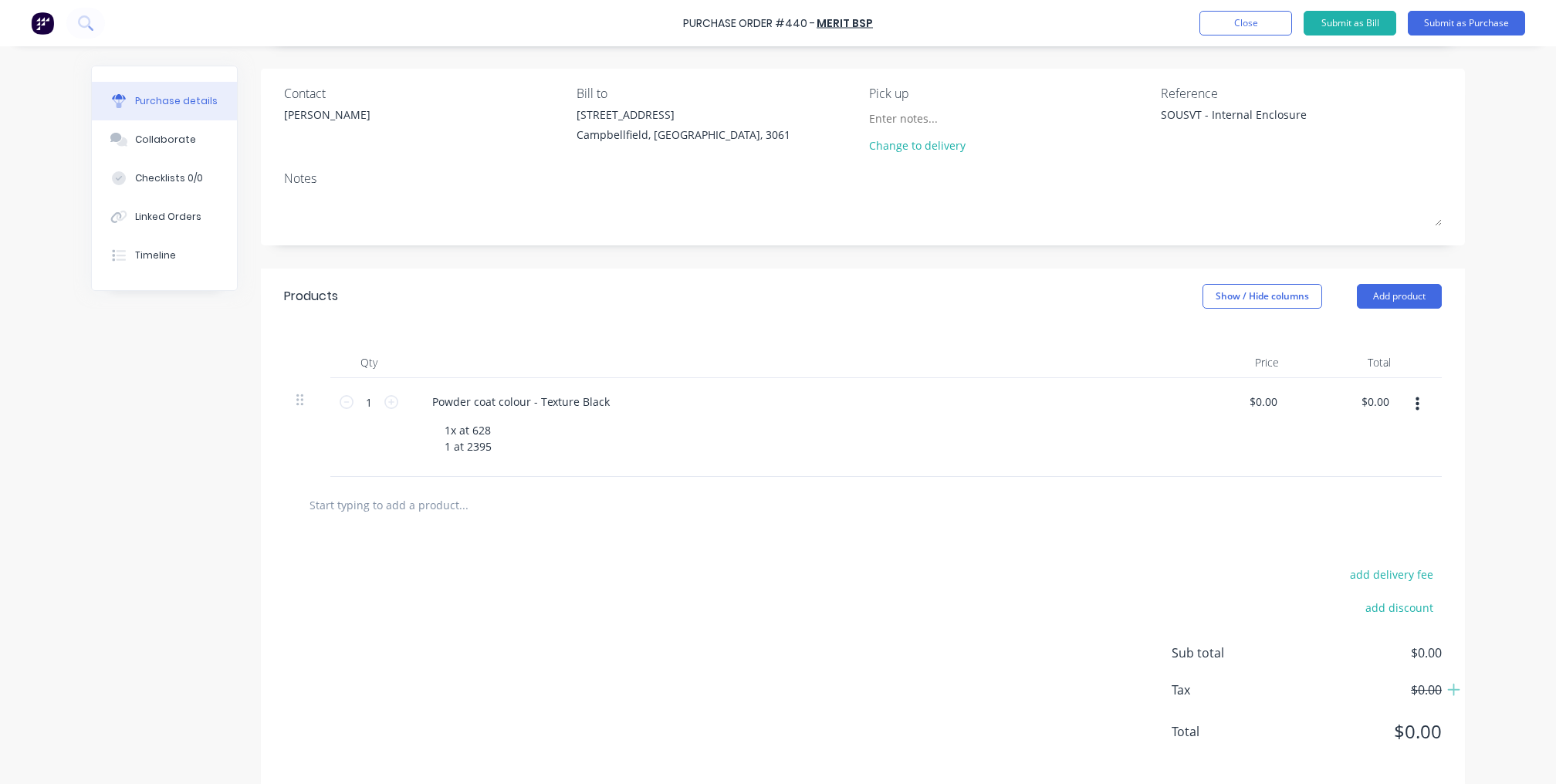
click at [98, 527] on div "Created by [PERSON_NAME] Created [DATE] Required [DATE] Status Draft Contact [P…" at bounding box center [778, 376] width 1374 height 824
click at [449, 429] on div "1x at 628 1 at 2395" at bounding box center [468, 438] width 72 height 39
click at [221, 528] on div "Created by [PERSON_NAME] Created [DATE] Required [DATE] Status Draft Contact [P…" at bounding box center [778, 376] width 1374 height 824
click at [446, 433] on div "1 at 628 1 at 2395" at bounding box center [468, 438] width 72 height 39
click at [446, 449] on div "1 flat at 628 1 at 2395" at bounding box center [475, 438] width 85 height 39
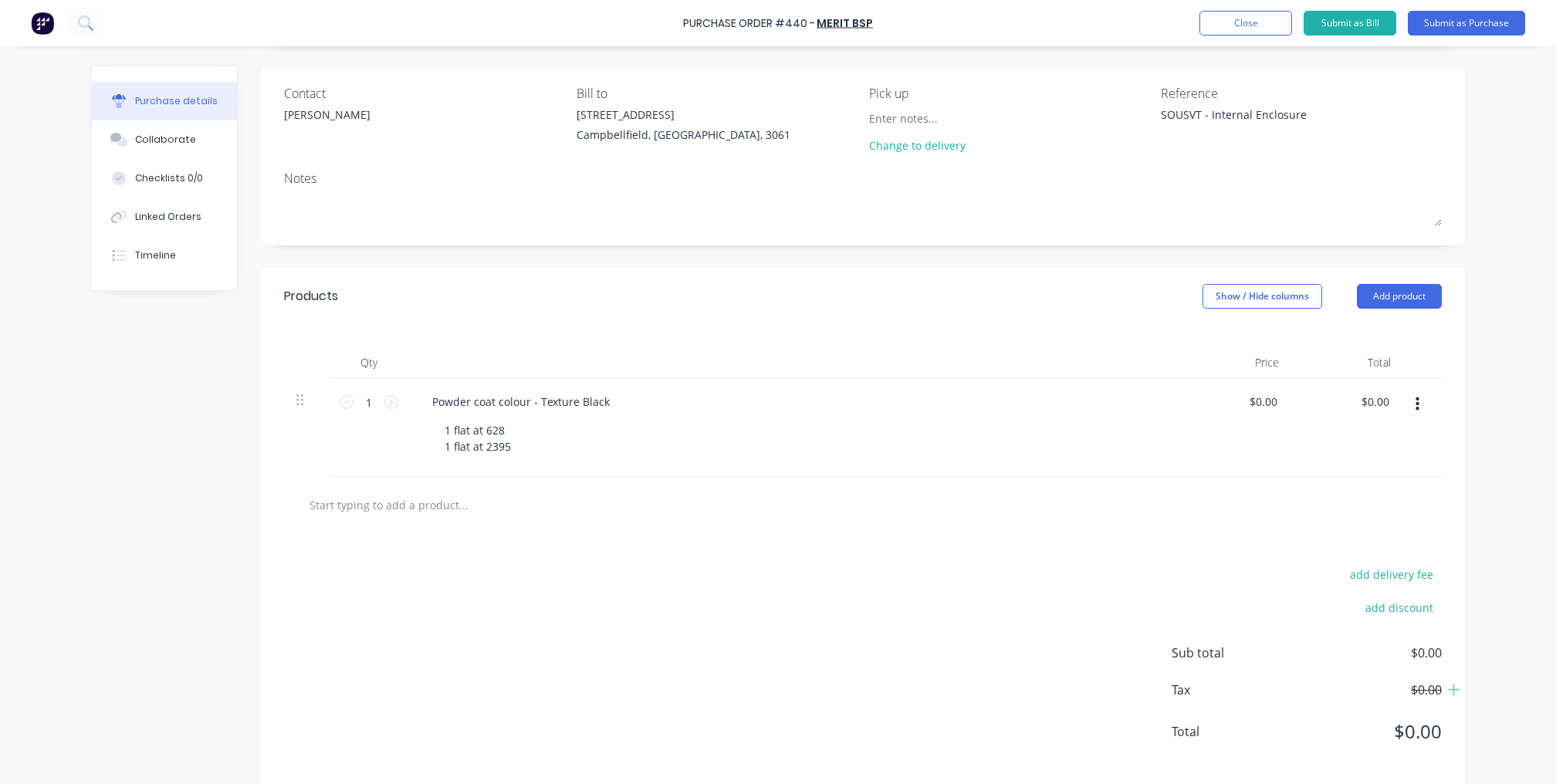
drag, startPoint x: 198, startPoint y: 628, endPoint x: 207, endPoint y: 613, distance: 17.5
click at [199, 628] on div "Created by [PERSON_NAME] Created [DATE] Required [DATE] Status Draft Contact [P…" at bounding box center [778, 376] width 1374 height 824
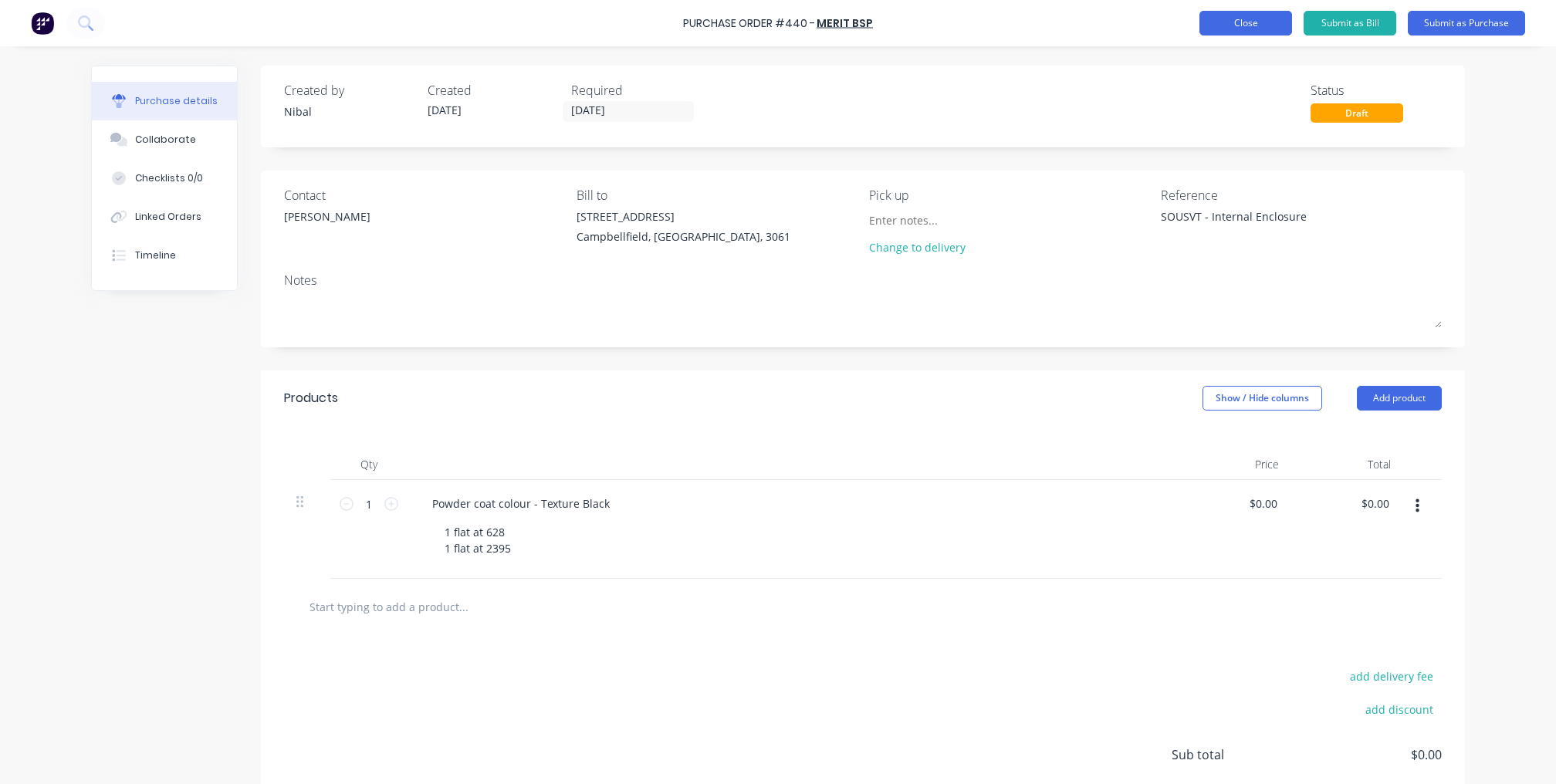
click at [1272, 18] on button "Close" at bounding box center [1245, 23] width 92 height 25
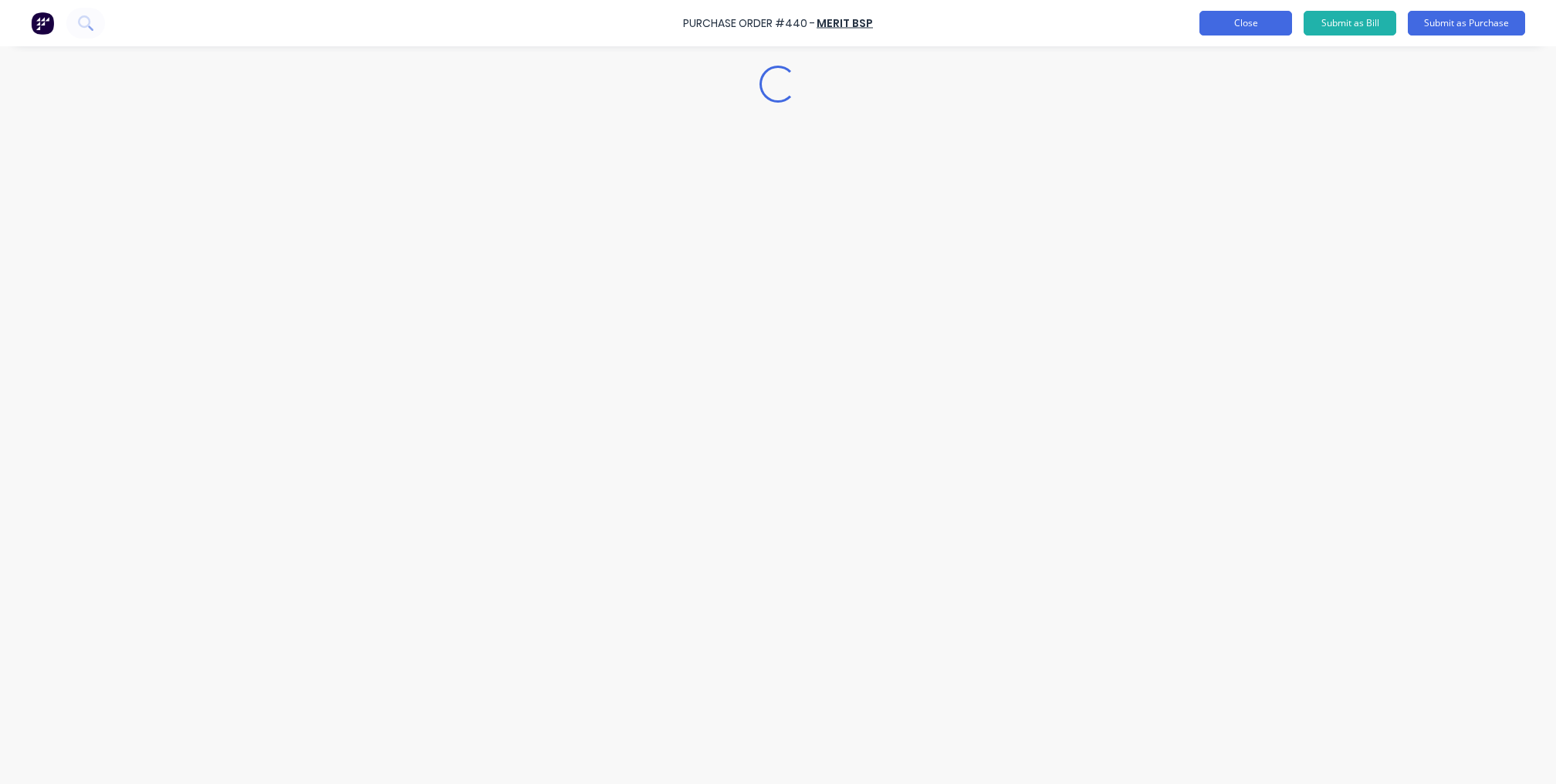
type textarea "x"
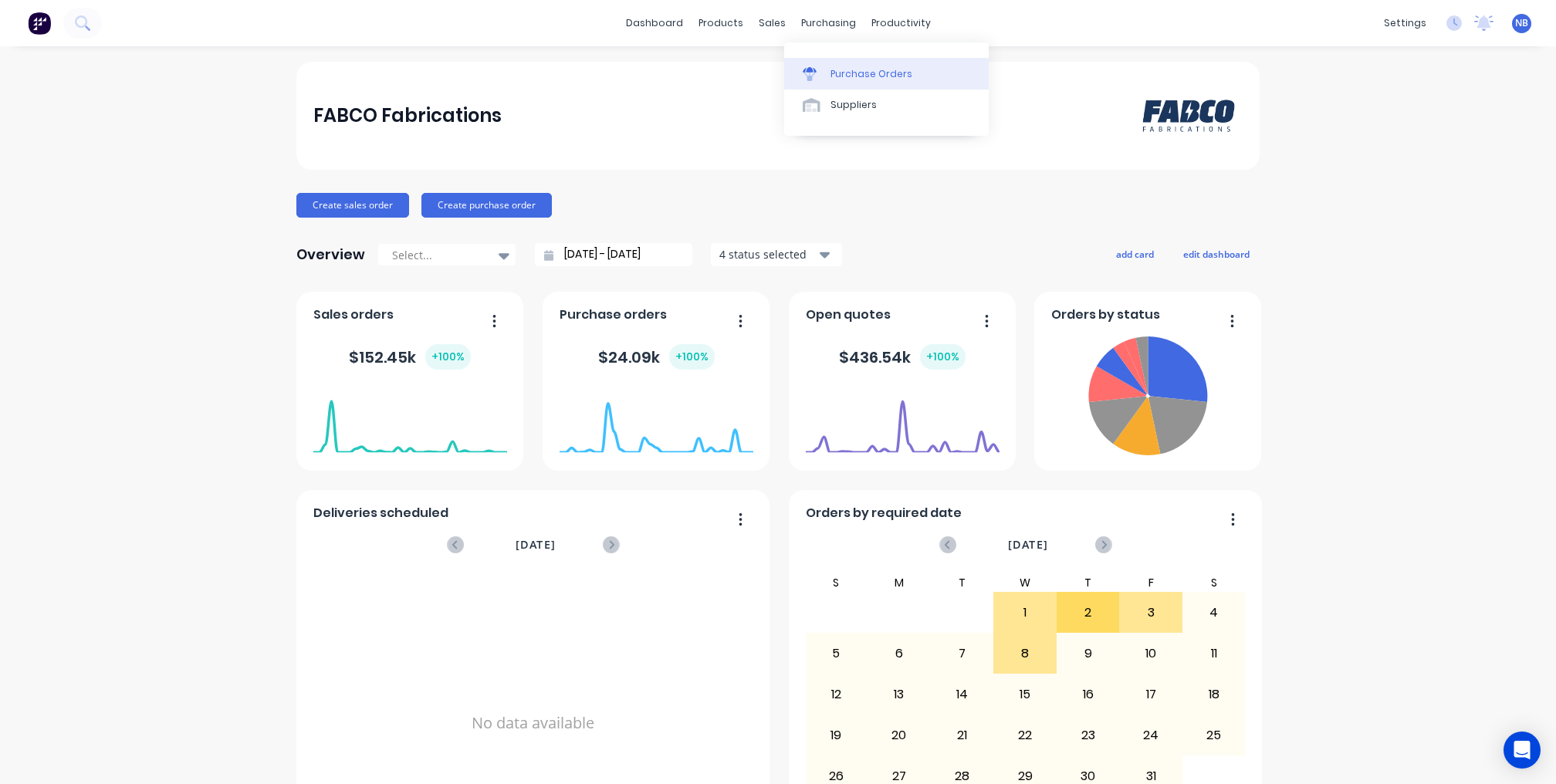
click at [863, 76] on div "Purchase Orders" at bounding box center [871, 74] width 82 height 14
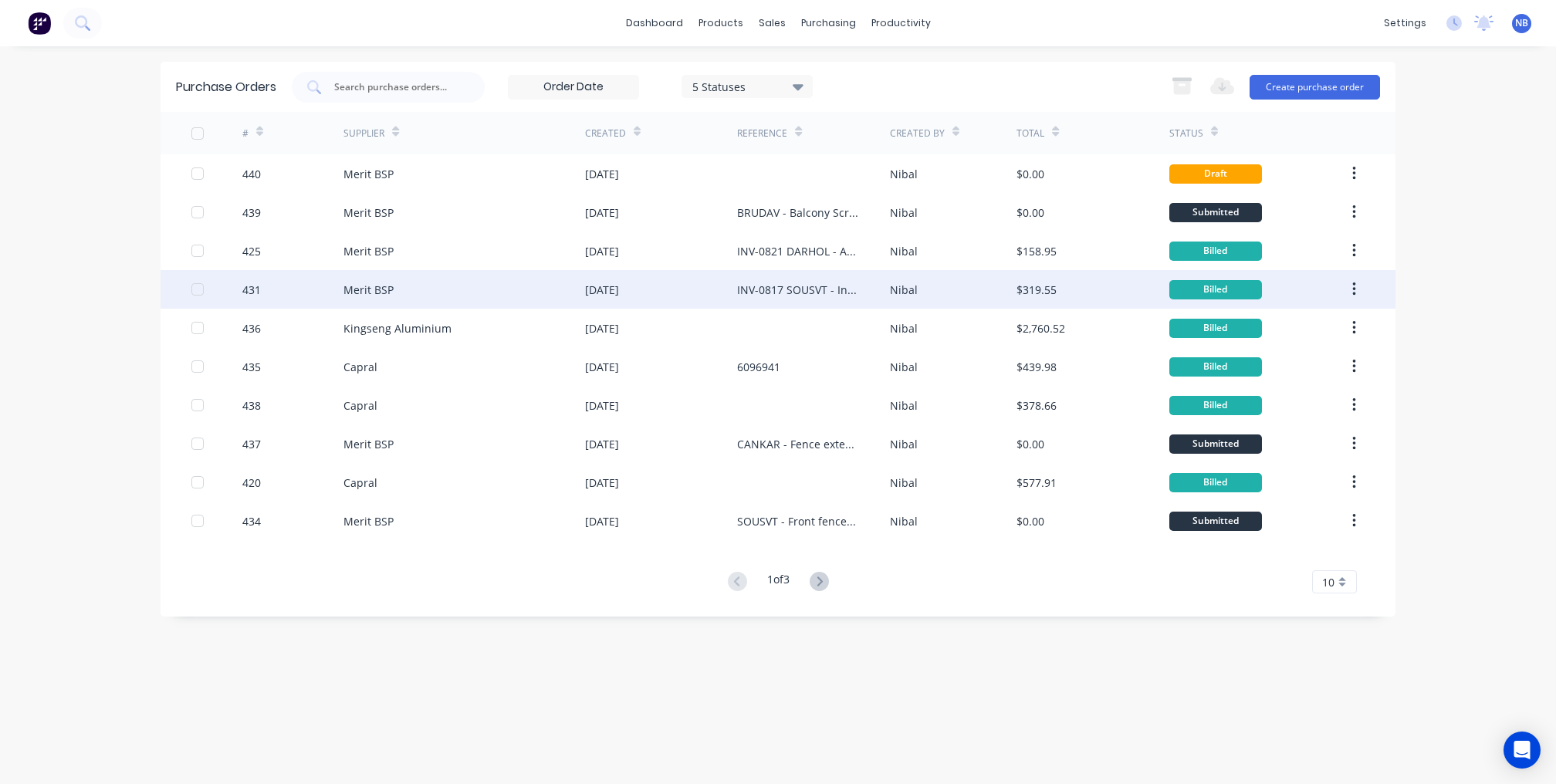
click at [769, 288] on div "INV-0817 SOUSVT - Internal Enclosure" at bounding box center [798, 289] width 121 height 16
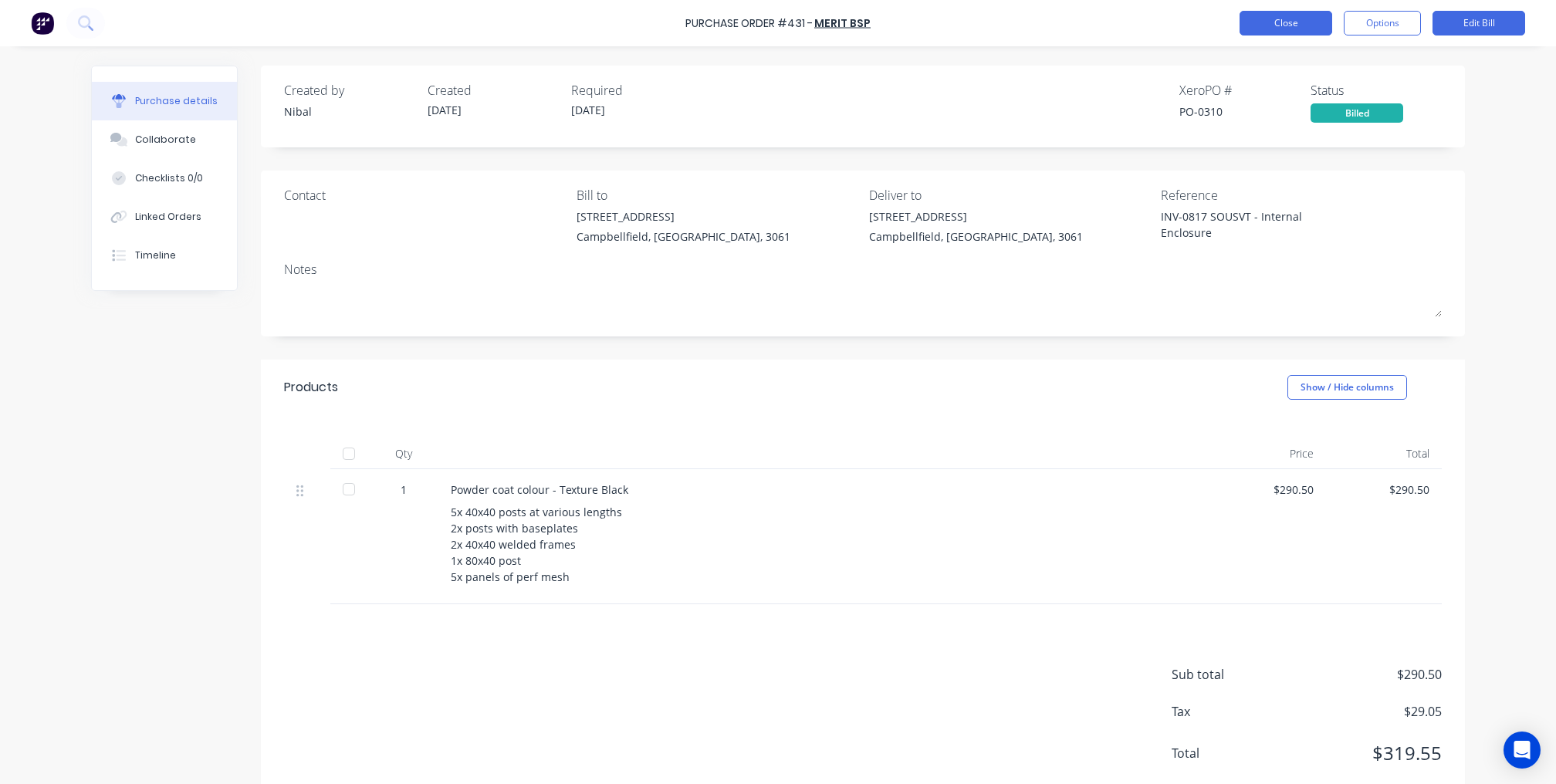
click at [1305, 23] on button "Close" at bounding box center [1286, 23] width 92 height 25
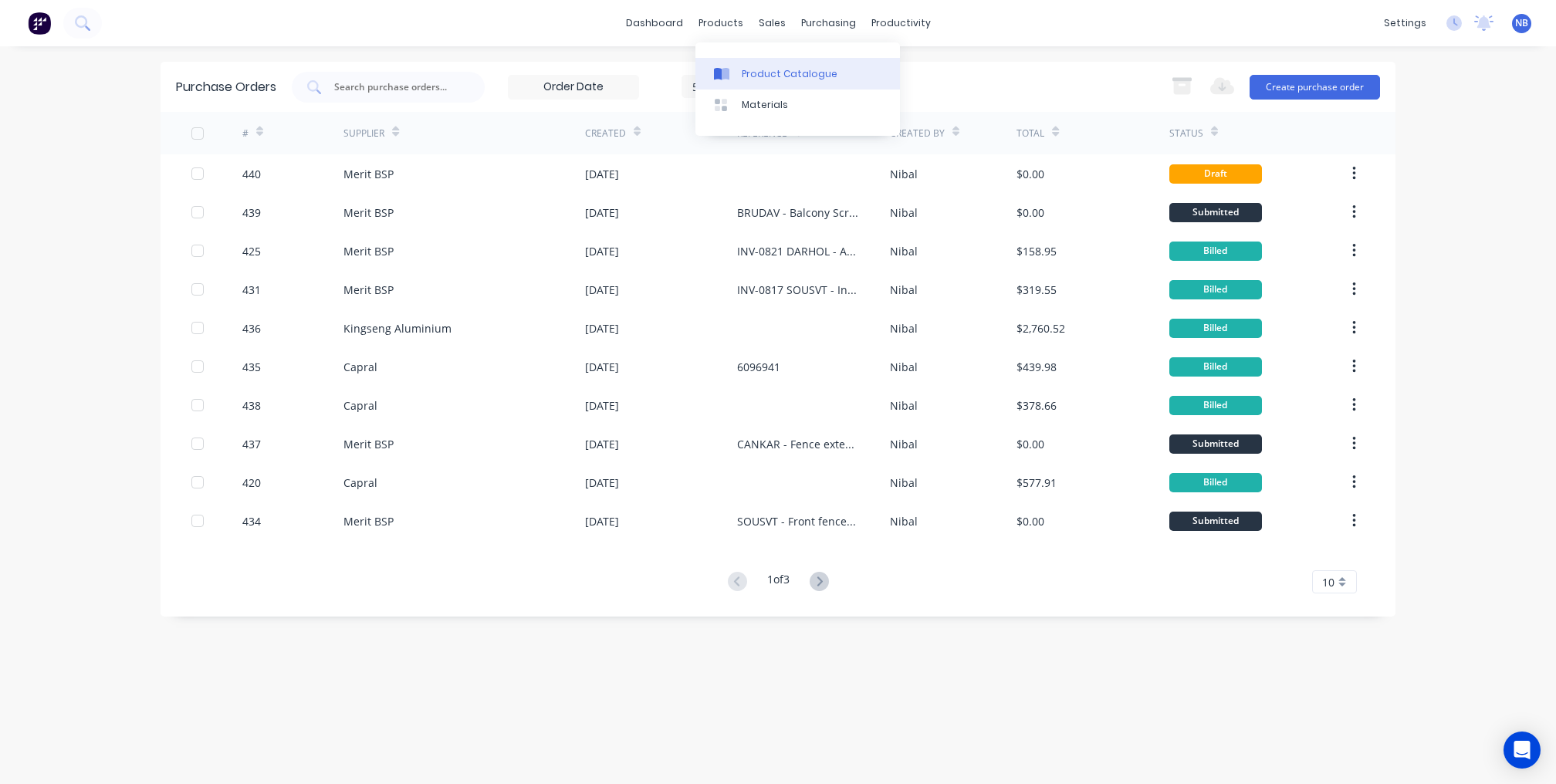
click at [767, 68] on div "Product Catalogue" at bounding box center [789, 74] width 96 height 14
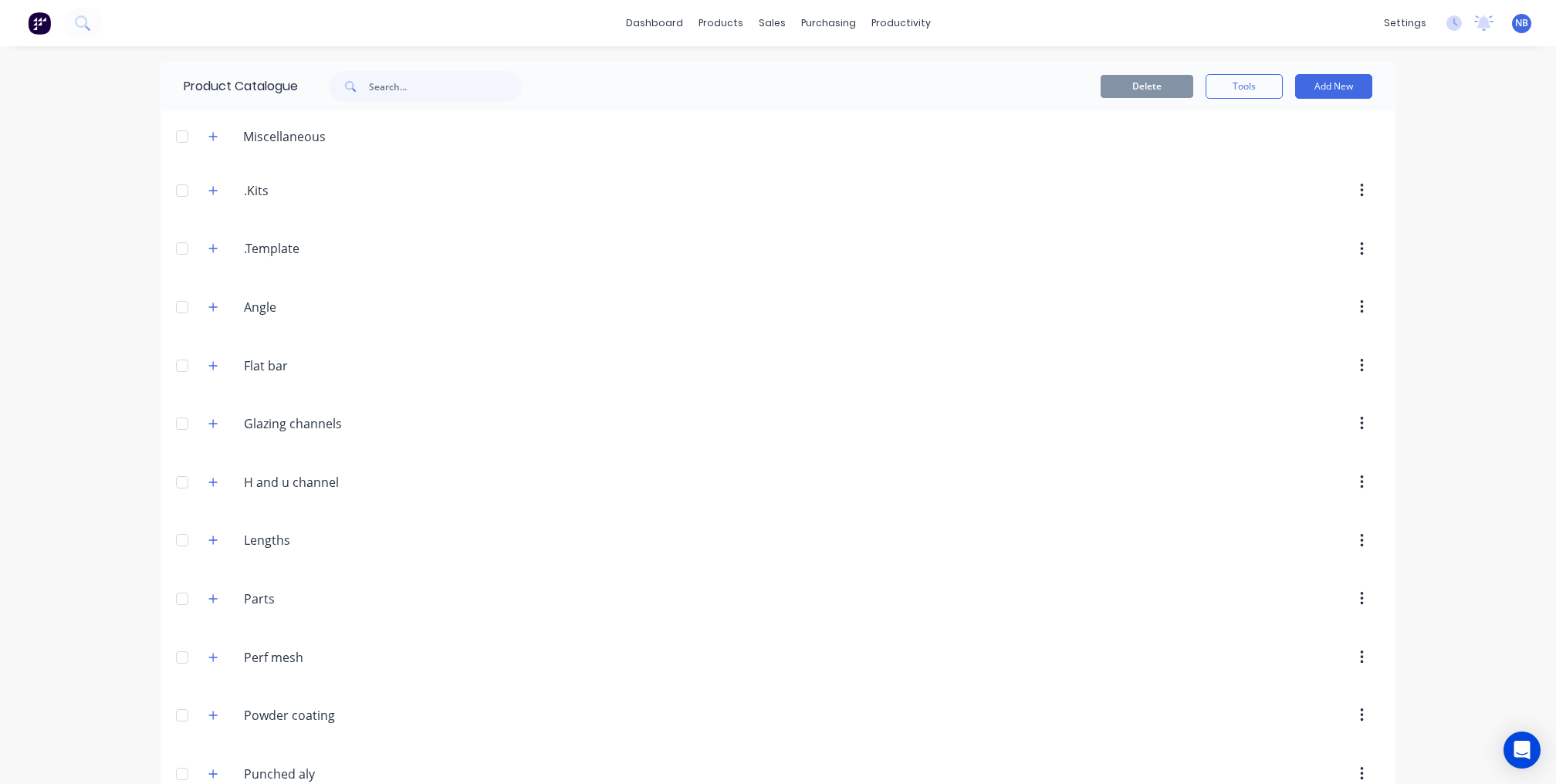
click at [143, 19] on div "dashboard products sales purchasing productivity dashboard products Product Cat…" at bounding box center [778, 23] width 1556 height 47
click at [94, 18] on button at bounding box center [82, 23] width 39 height 31
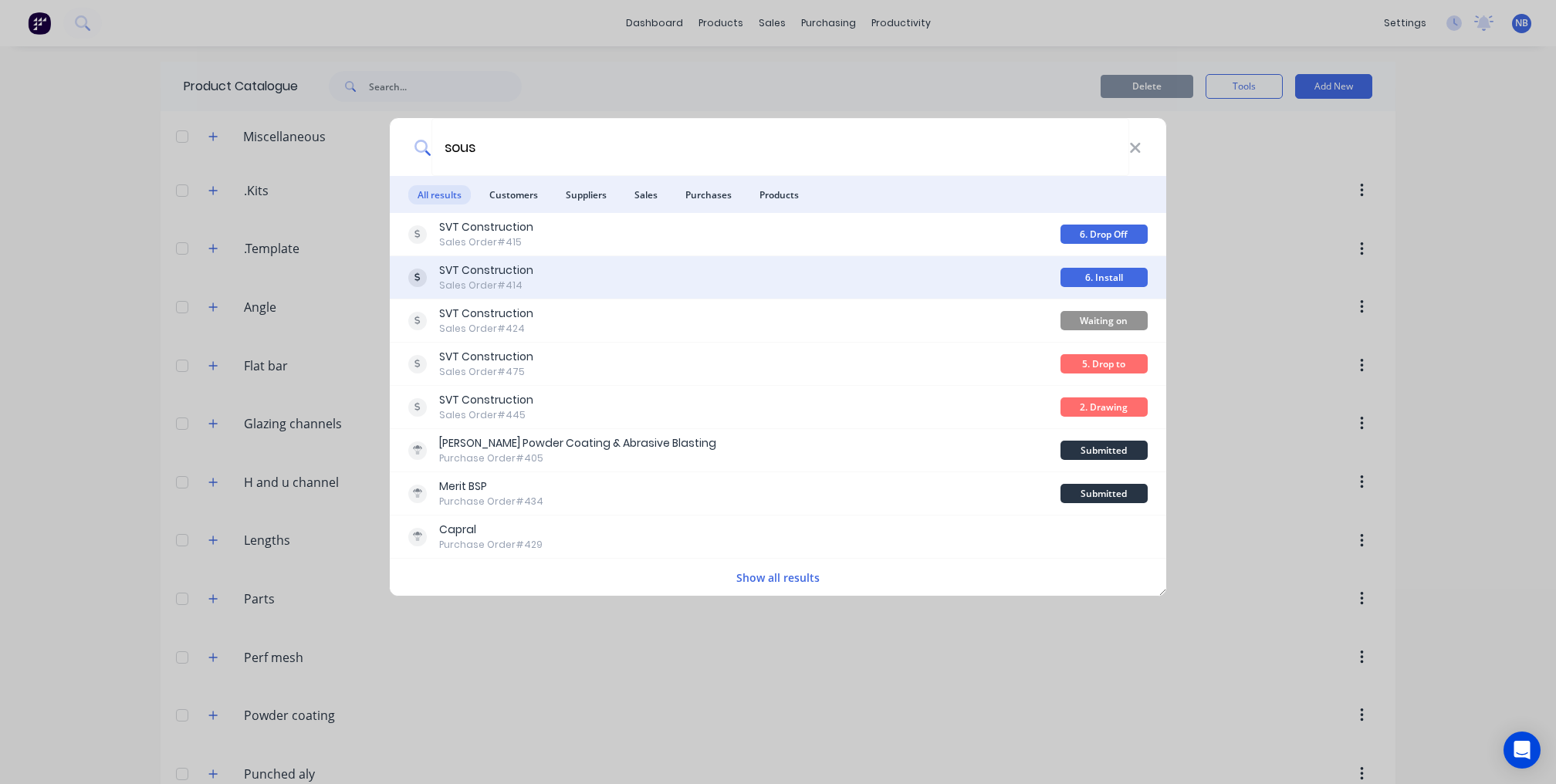
type input "sous"
click at [640, 269] on div "SVT Construction Sales Order #414" at bounding box center [734, 277] width 652 height 30
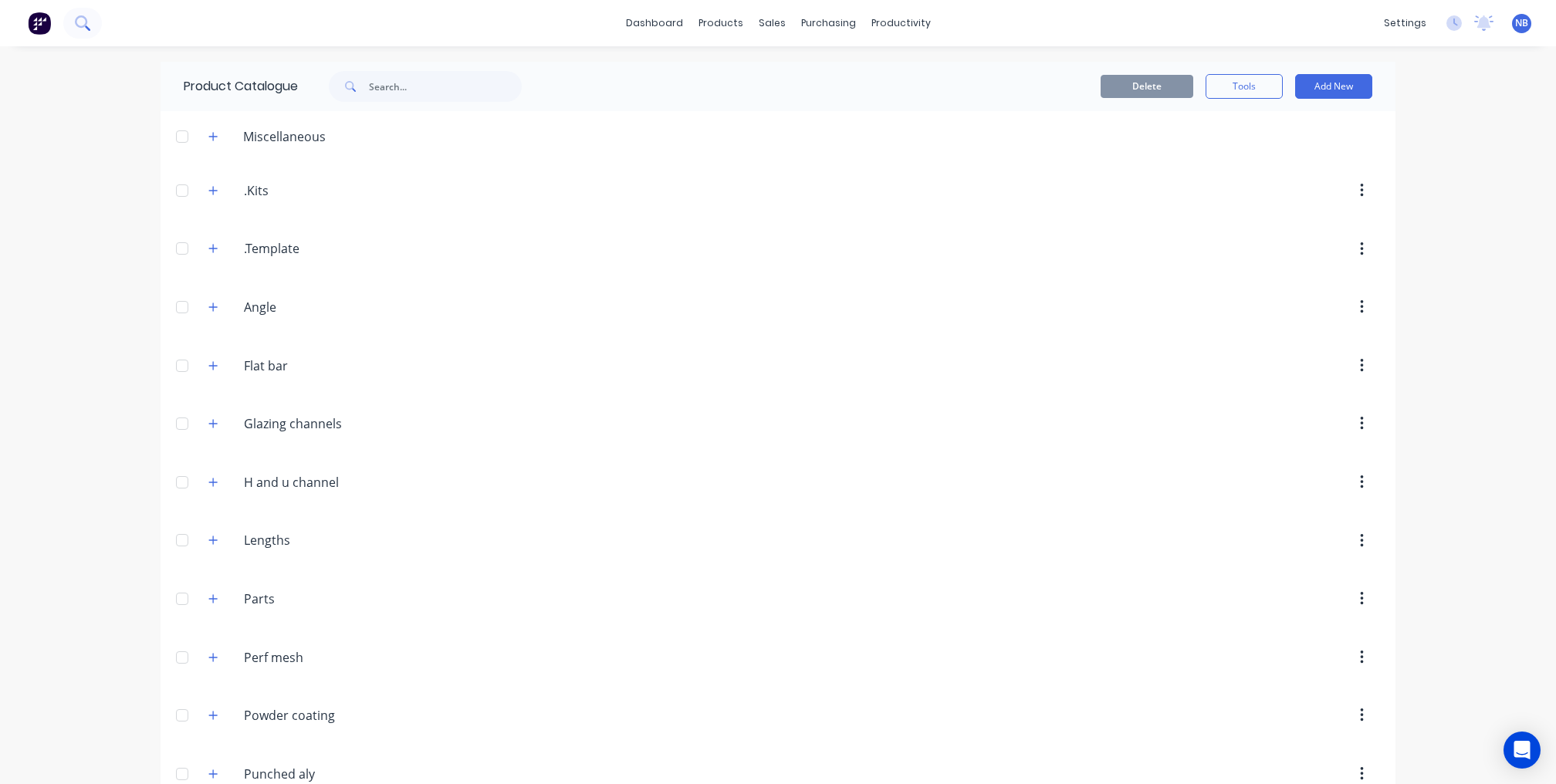
click at [86, 25] on icon at bounding box center [82, 22] width 15 height 15
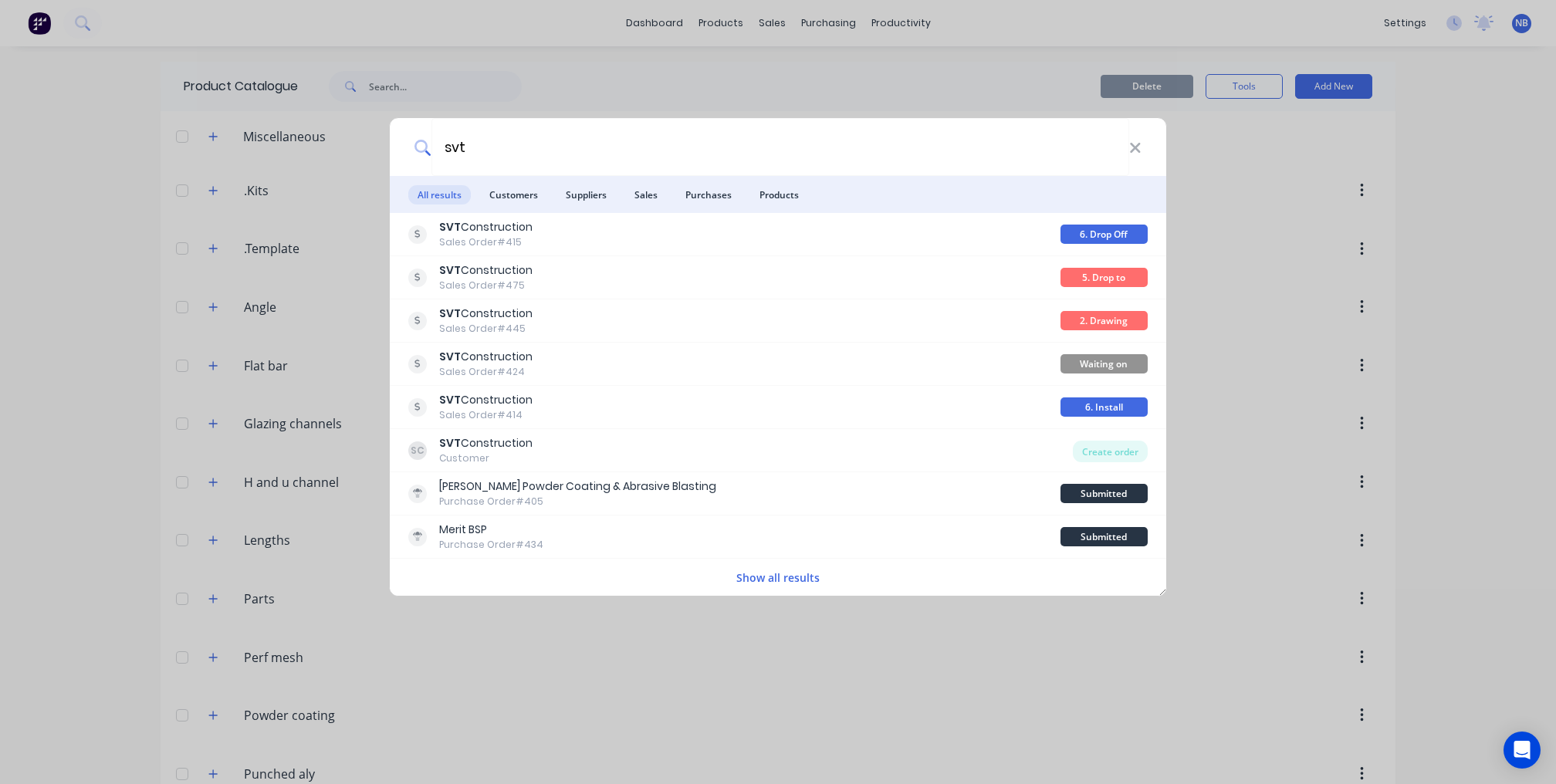
type input "svt"
click at [783, 47] on div "svt All results Customers Suppliers Sales Purchases Products SVT Construction S…" at bounding box center [778, 392] width 1556 height 784
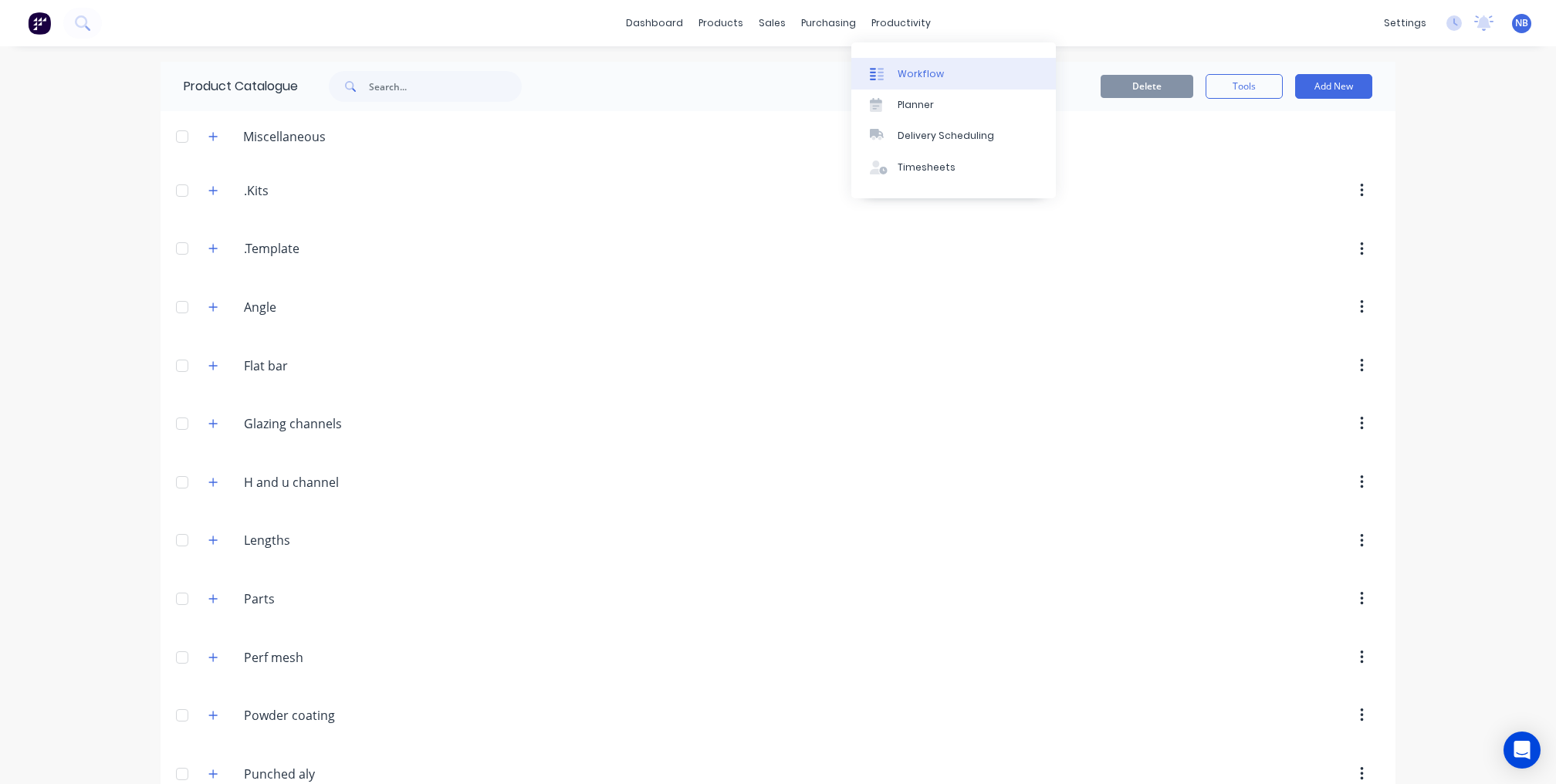
click at [894, 80] on link "Workflow" at bounding box center [953, 73] width 205 height 31
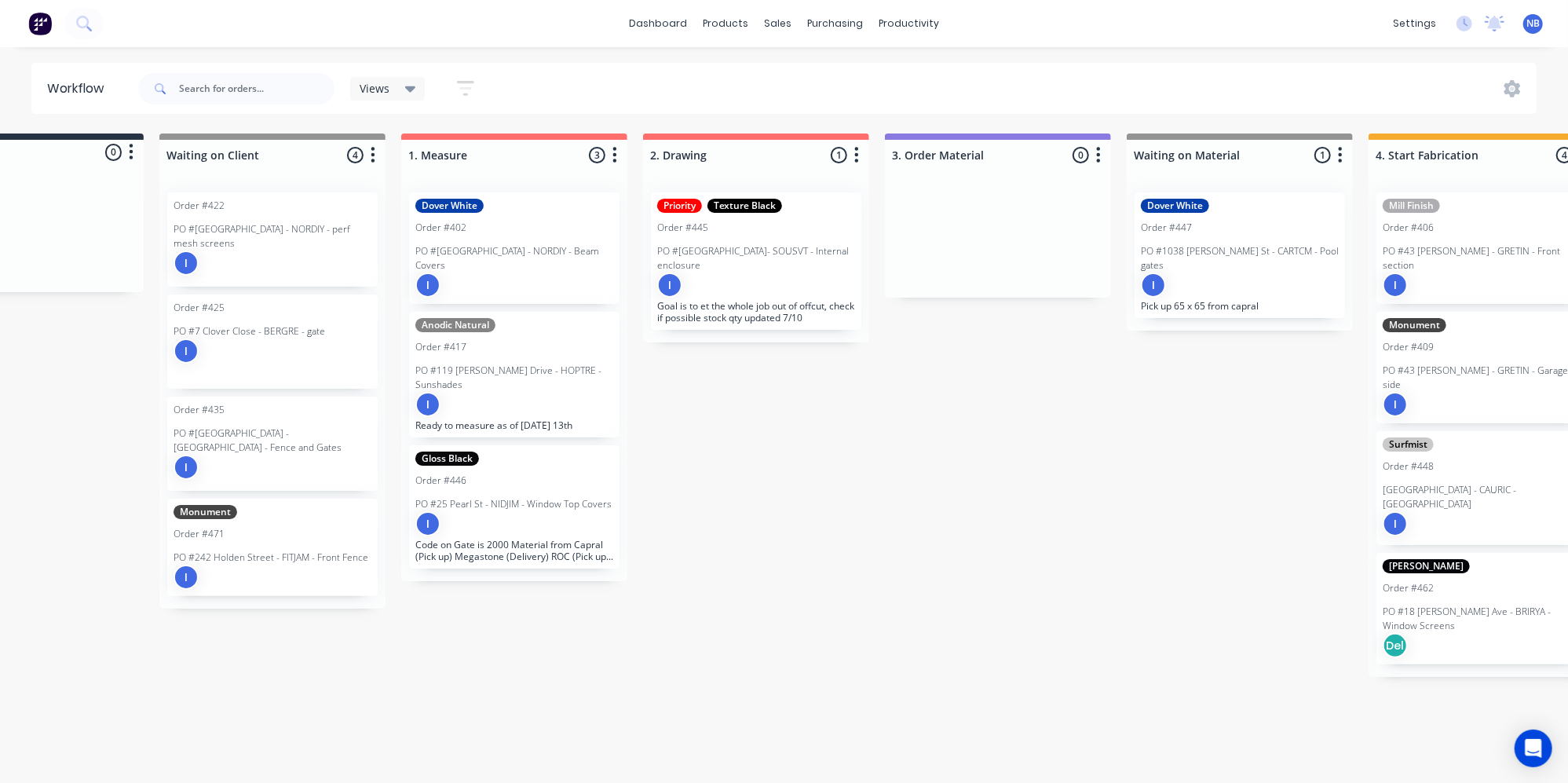
scroll to position [0, 107]
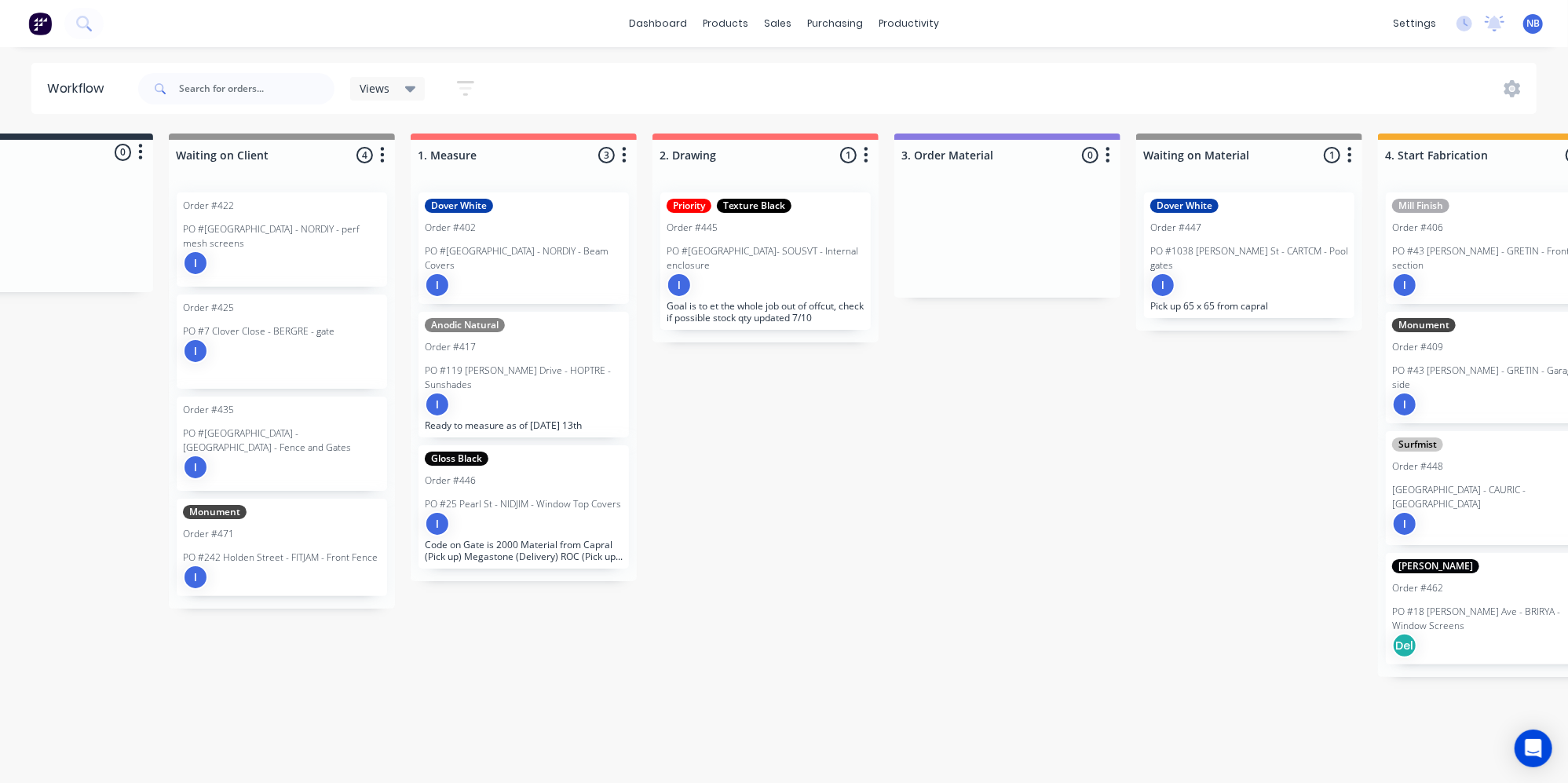
click at [741, 301] on p "Goal is to et the whole job out of offcut, check if possible stock qty updated …" at bounding box center [765, 312] width 198 height 24
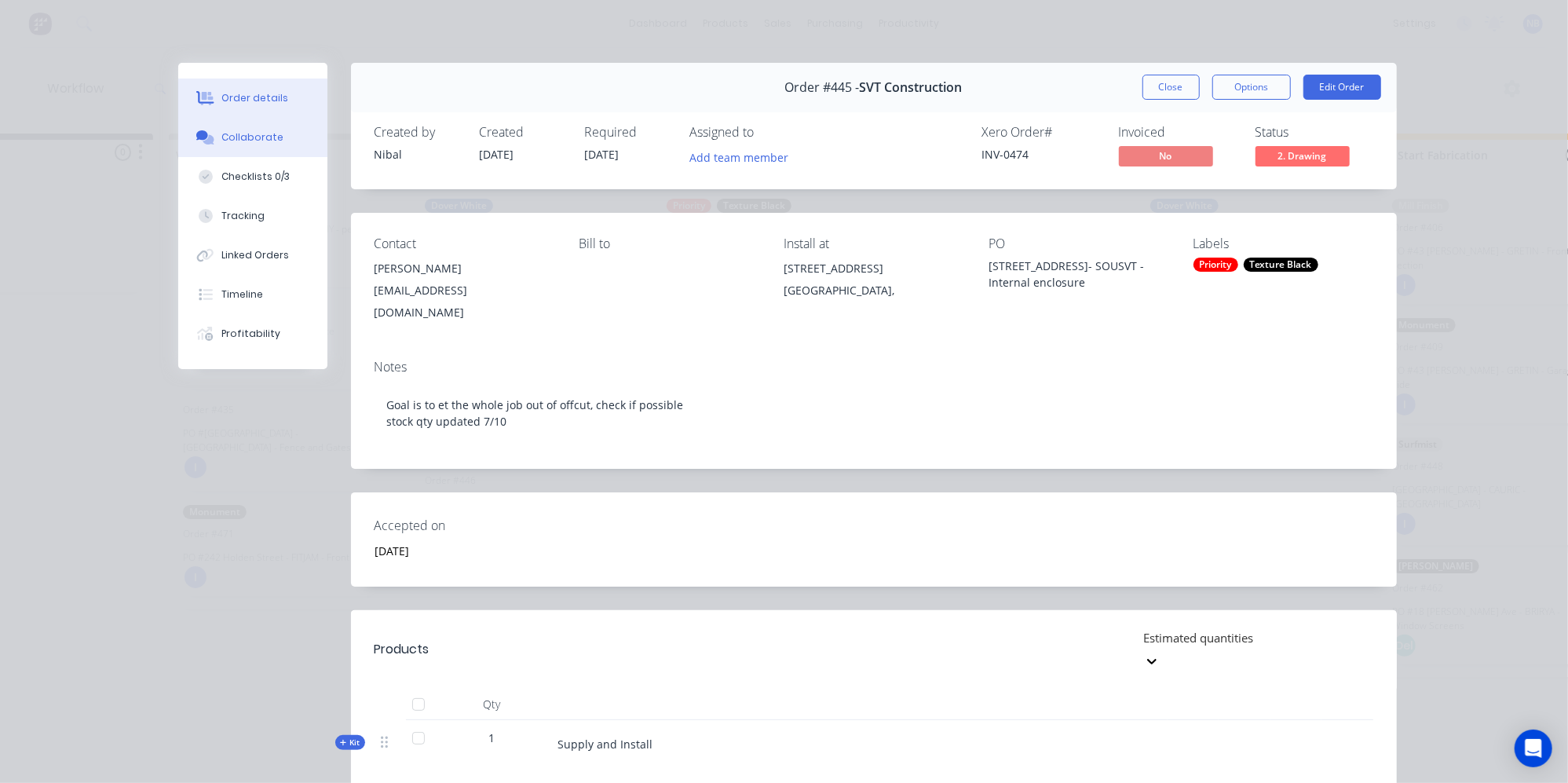
click at [240, 155] on button "Collaborate" at bounding box center [253, 137] width 149 height 40
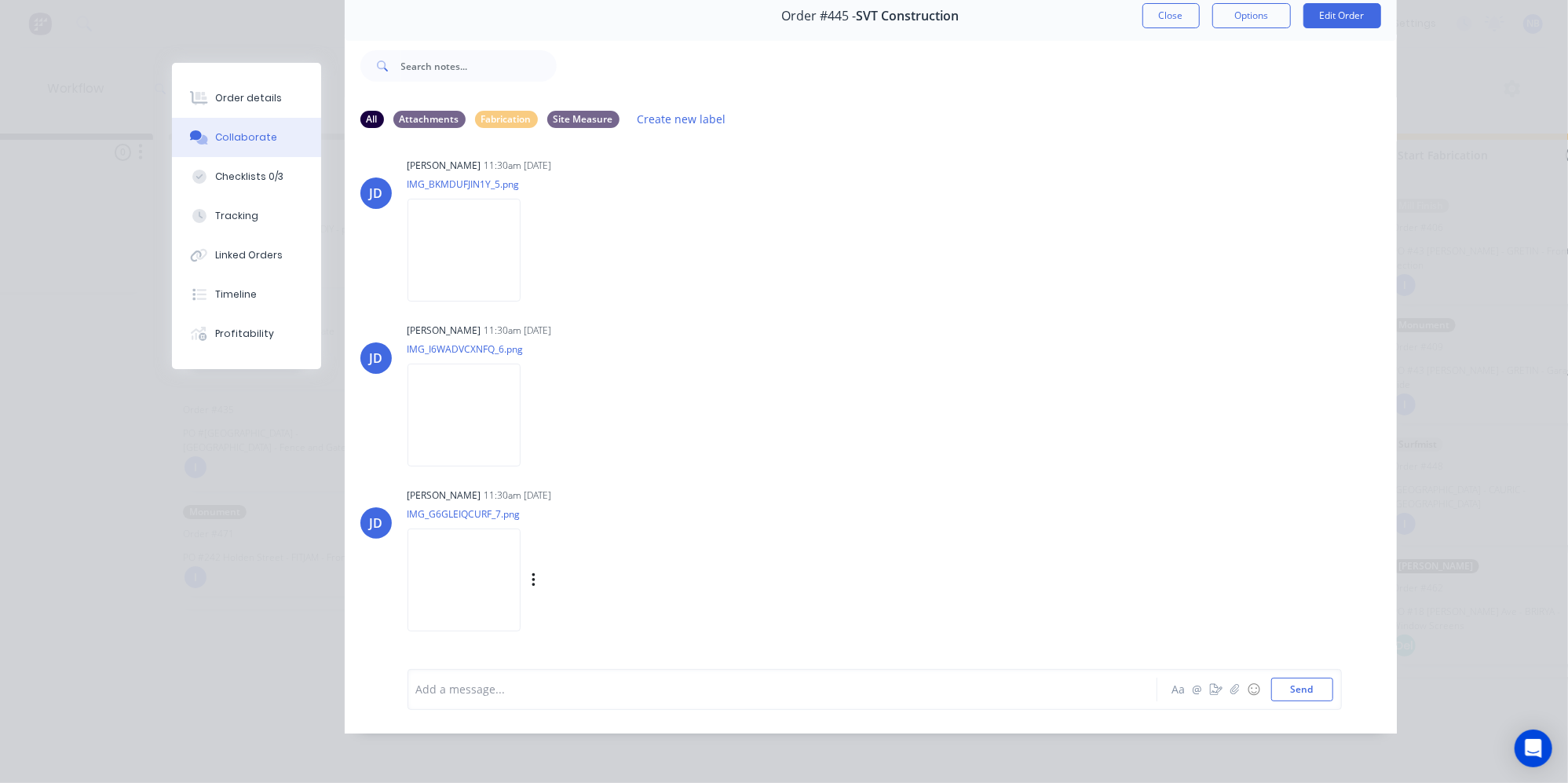
scroll to position [3237, 0]
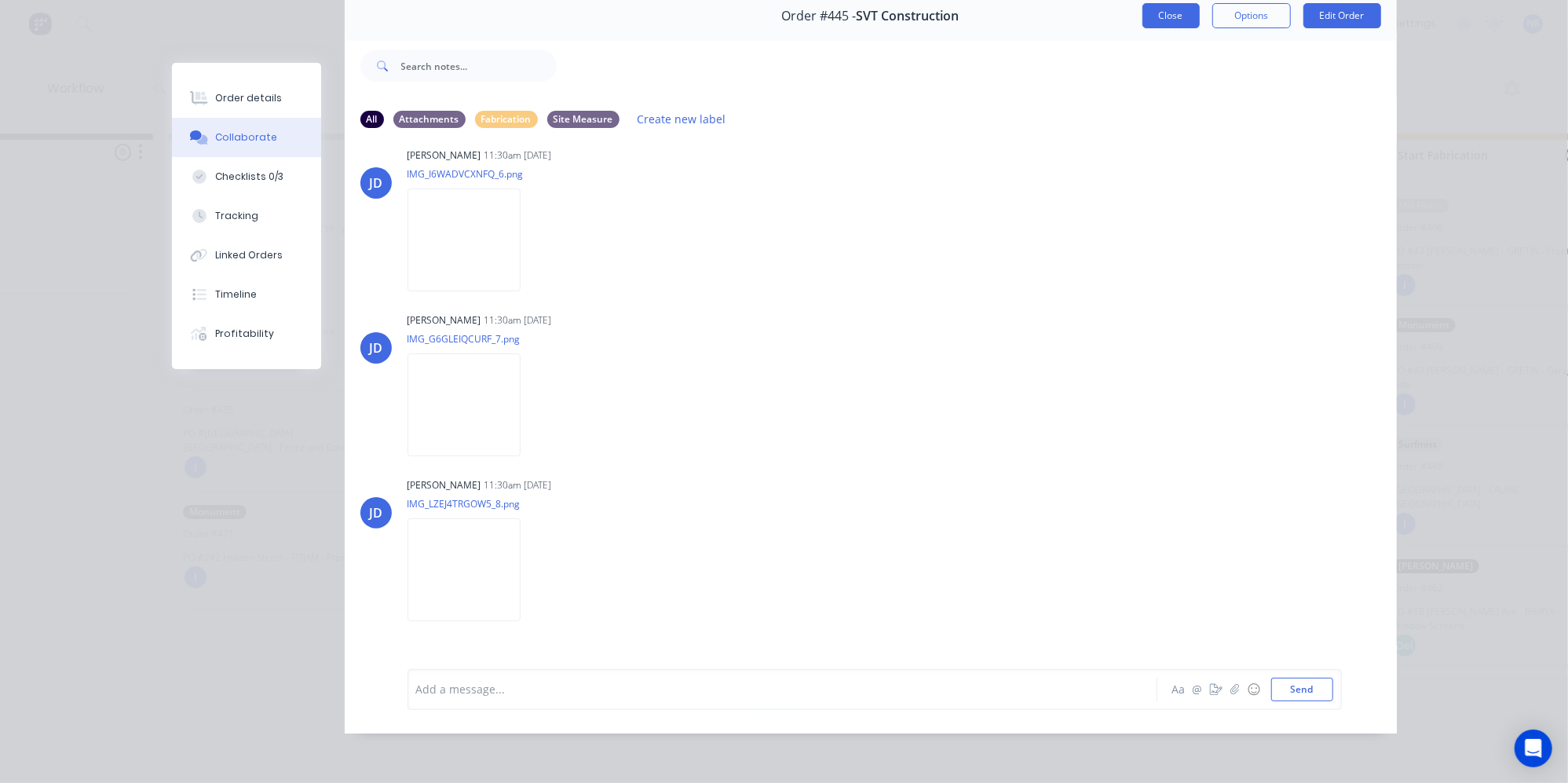
click at [1172, 10] on button "Close" at bounding box center [1171, 16] width 57 height 25
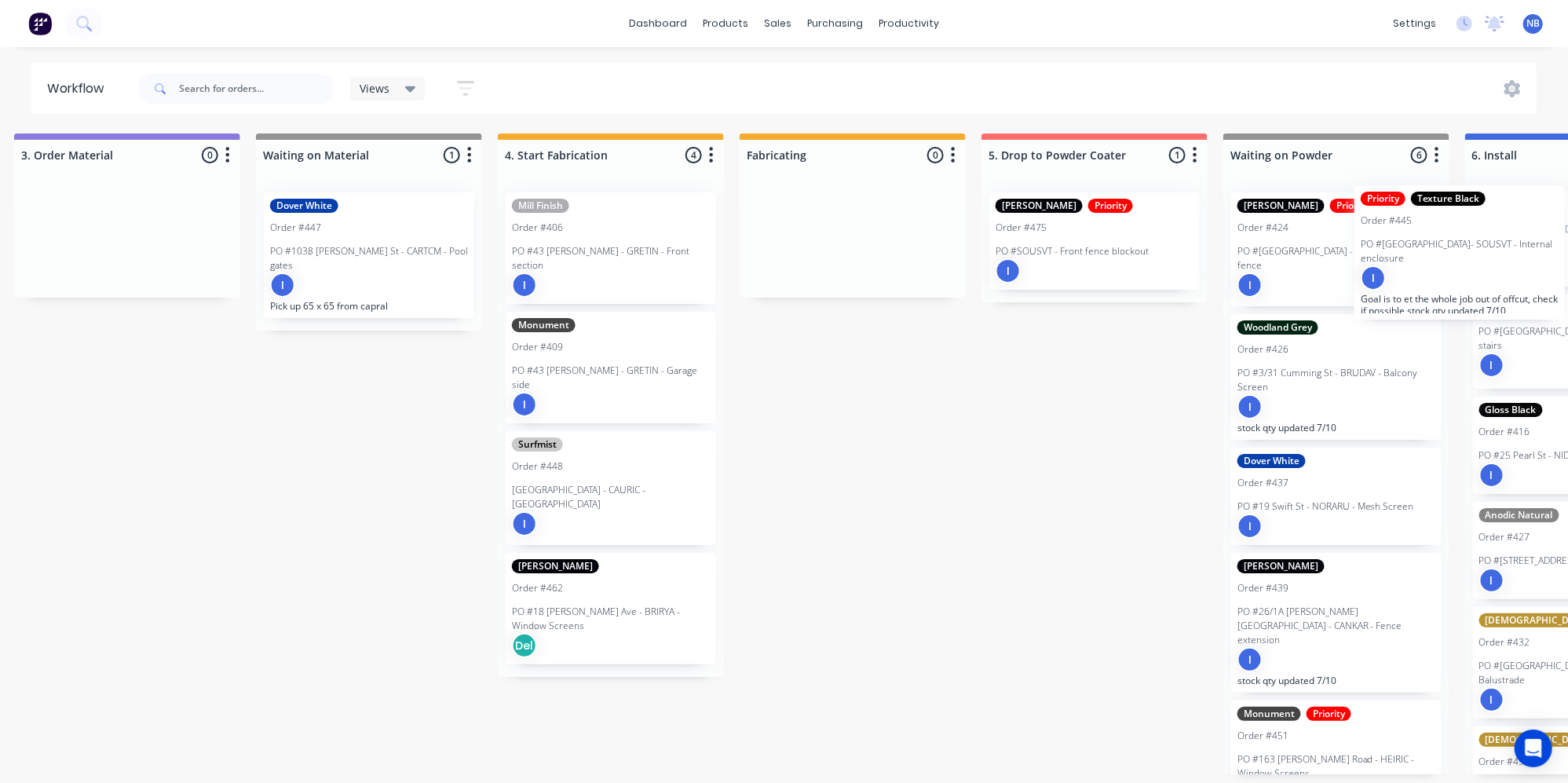
scroll to position [6, 1037]
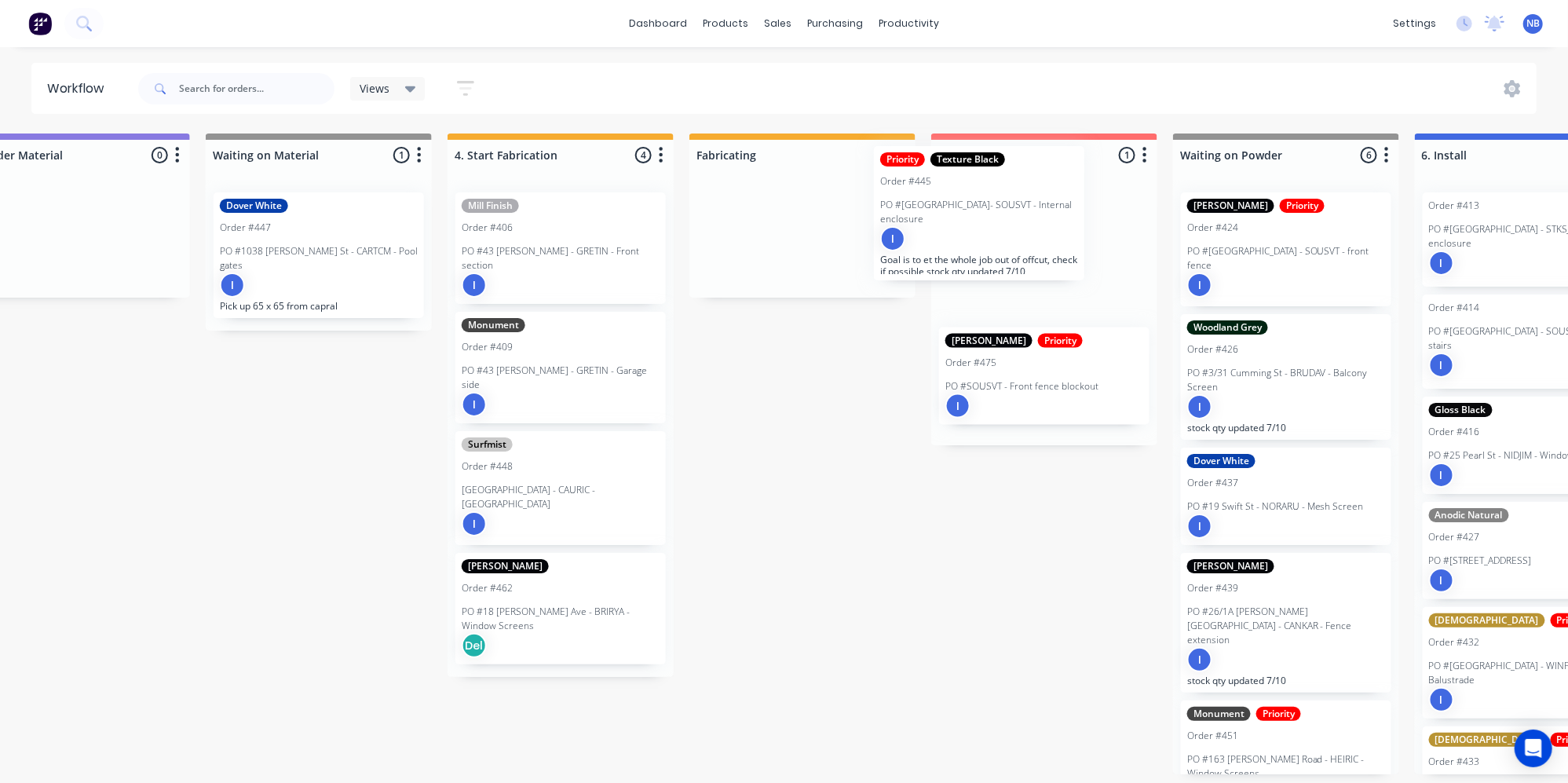
drag, startPoint x: 730, startPoint y: 272, endPoint x: 957, endPoint y: 231, distance: 230.7
click at [957, 231] on div "Submitted 0 Status colour #273444 hex #273444 Save Cancel Summaries Total order…" at bounding box center [603, 454] width 3303 height 642
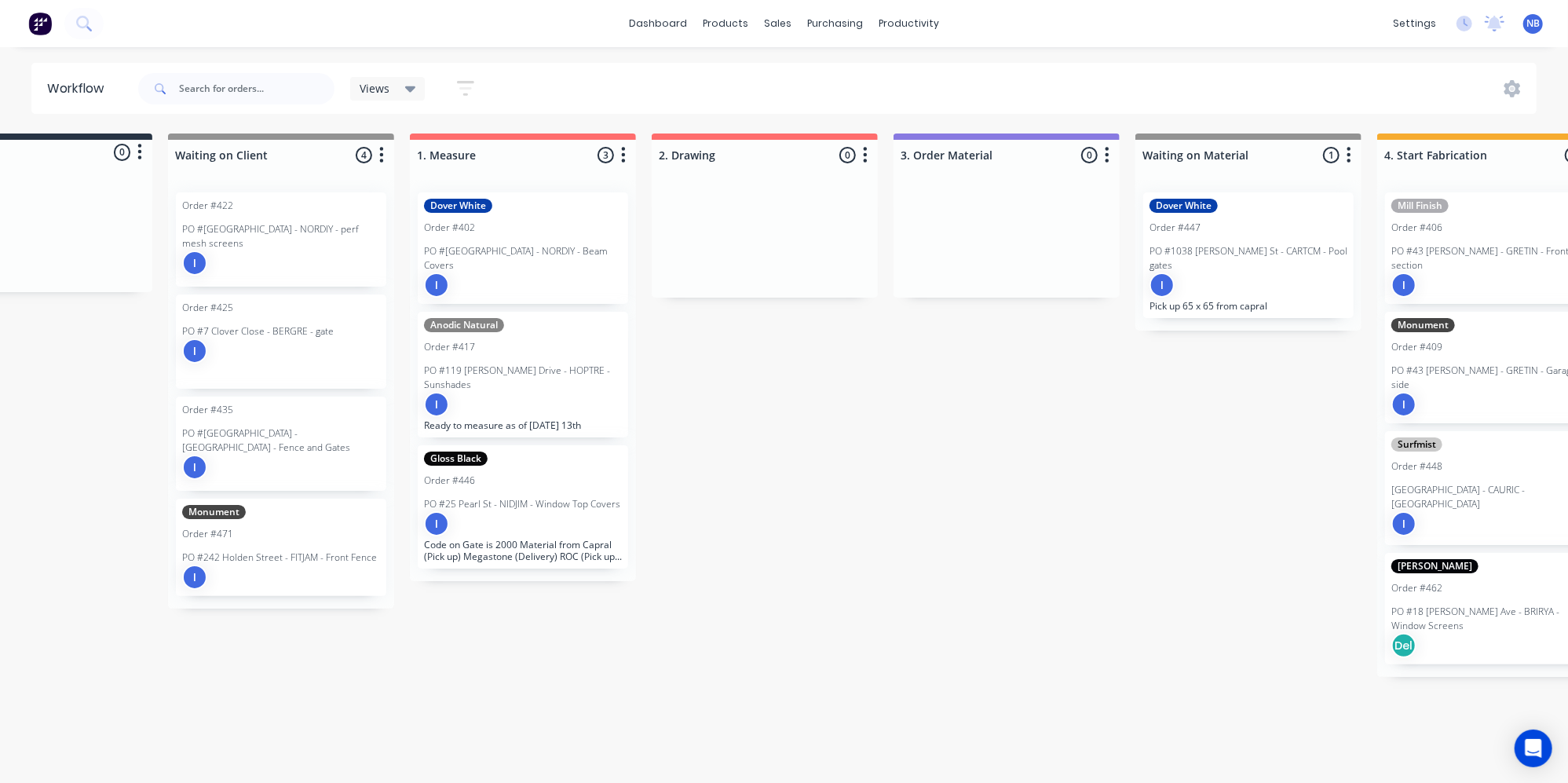
scroll to position [6, 74]
